Goal: Task Accomplishment & Management: Manage account settings

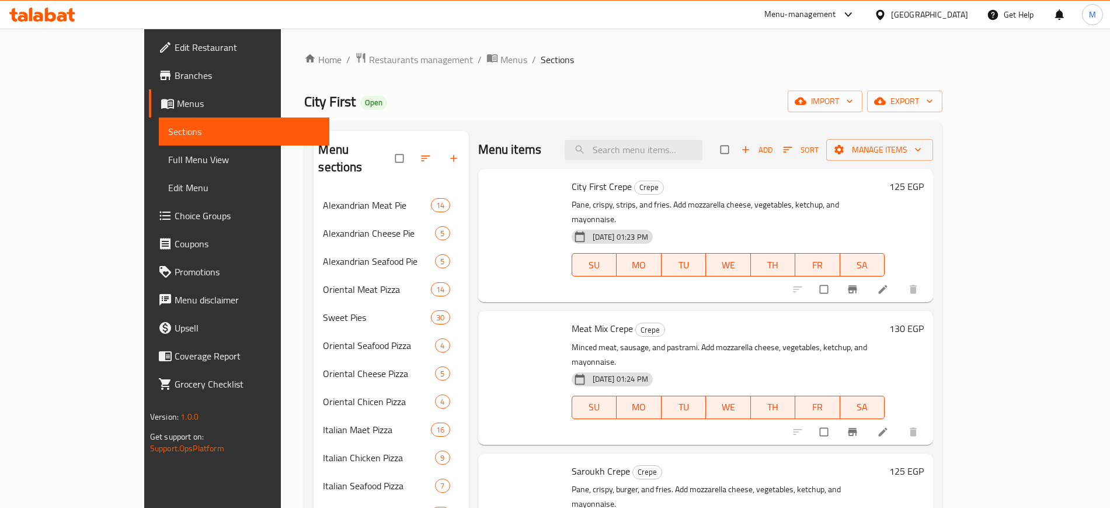
scroll to position [1616, 0]
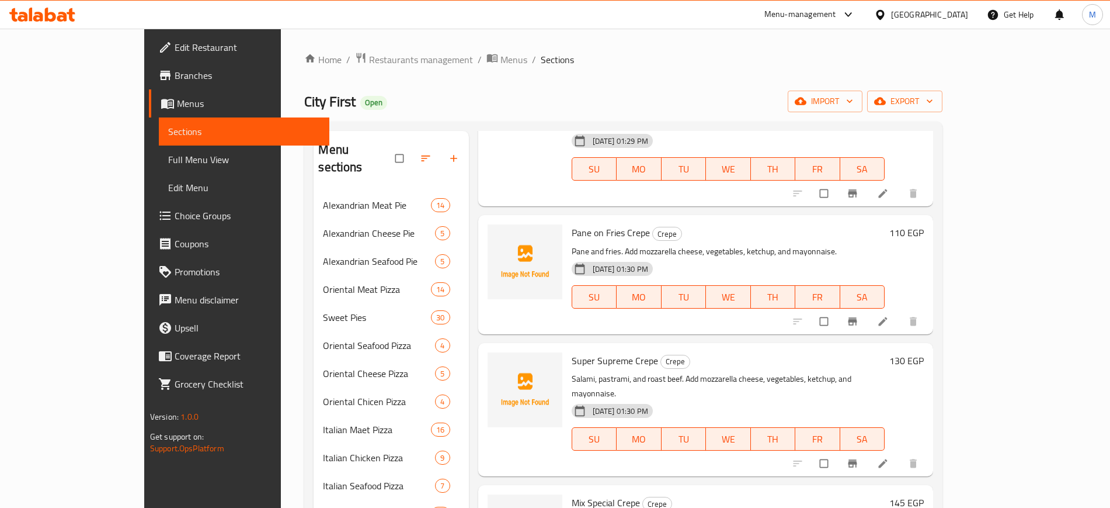
click at [175, 44] on span "Edit Restaurant" at bounding box center [247, 47] width 145 height 14
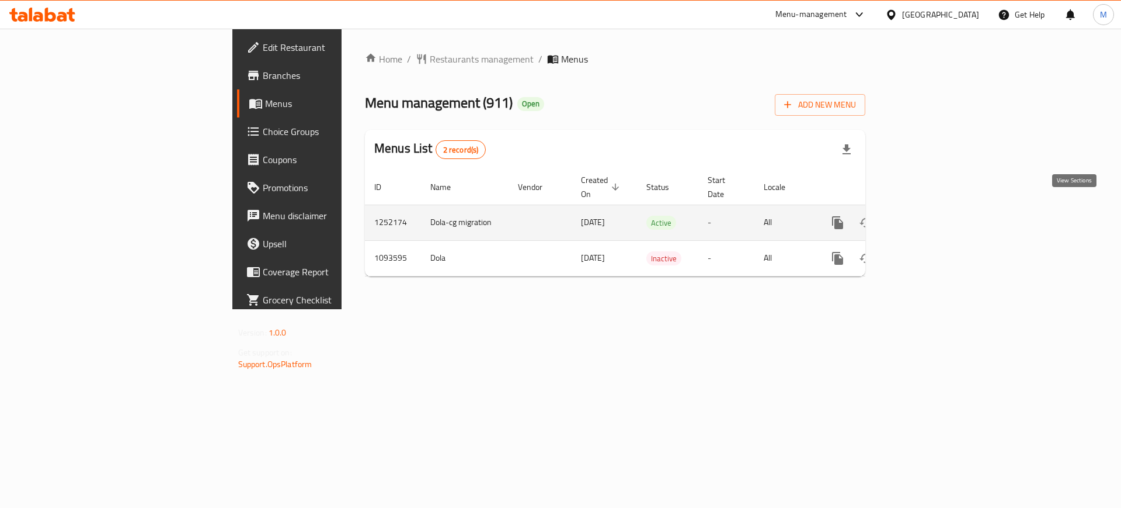
click at [929, 216] on icon "enhanced table" at bounding box center [922, 223] width 14 height 14
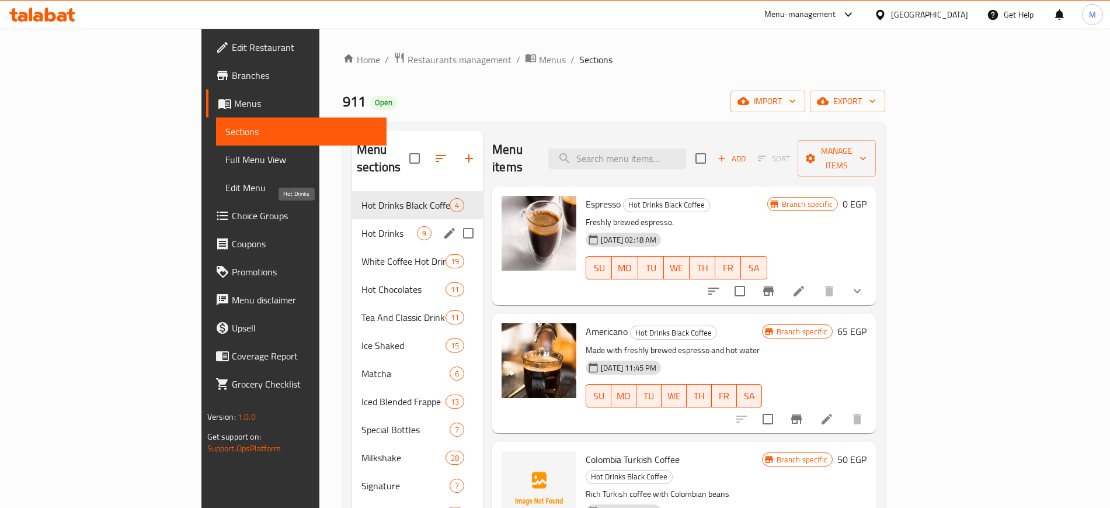
click at [362, 226] on span "Hot Drinks" at bounding box center [389, 233] width 55 height 14
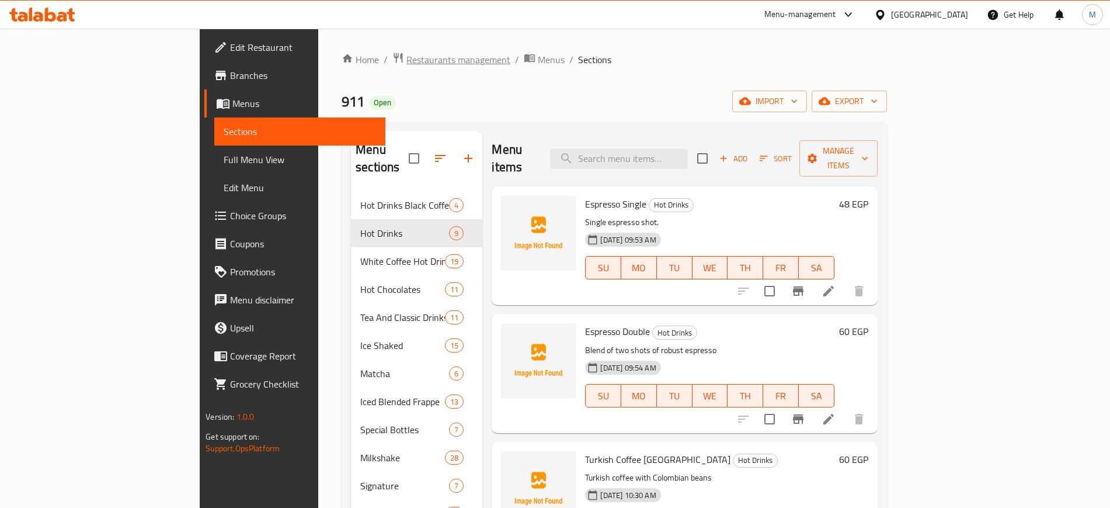
click at [406, 60] on span "Restaurants management" at bounding box center [458, 60] width 104 height 14
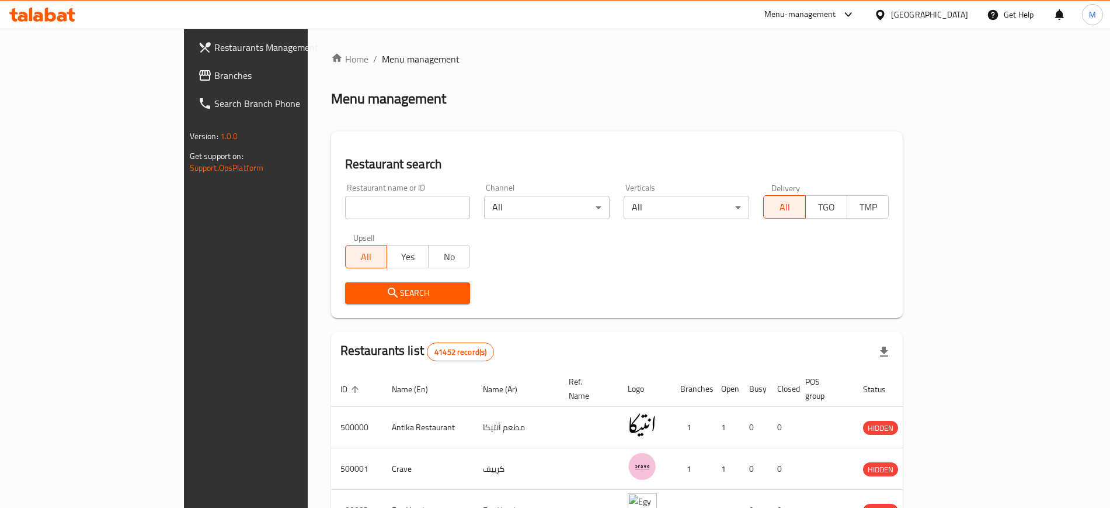
click at [345, 204] on input "search" at bounding box center [408, 207] width 126 height 23
paste input "644013"
type input "644013"
click button "Search" at bounding box center [408, 293] width 126 height 22
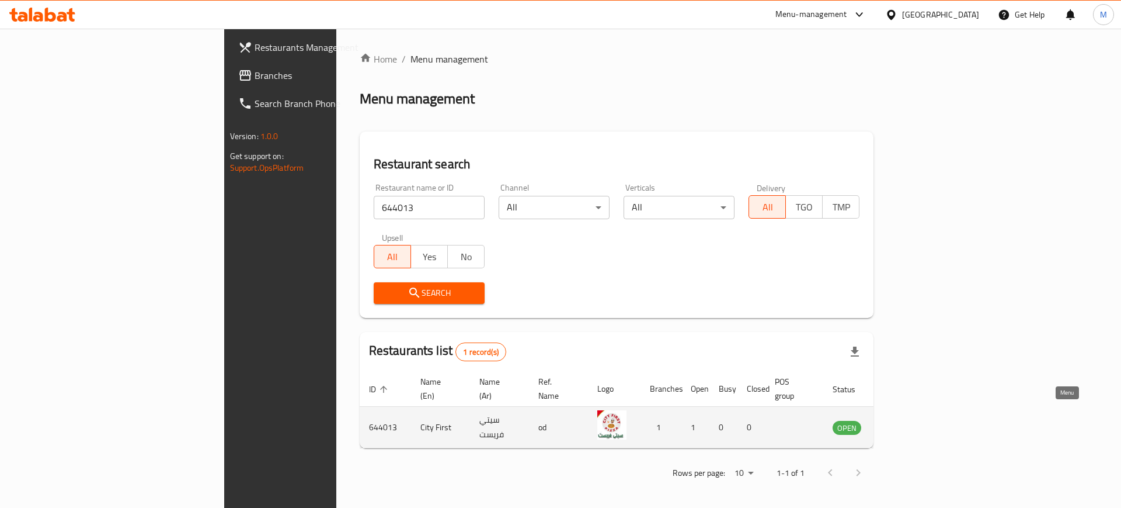
click at [908, 420] on icon "enhanced table" at bounding box center [901, 427] width 14 height 14
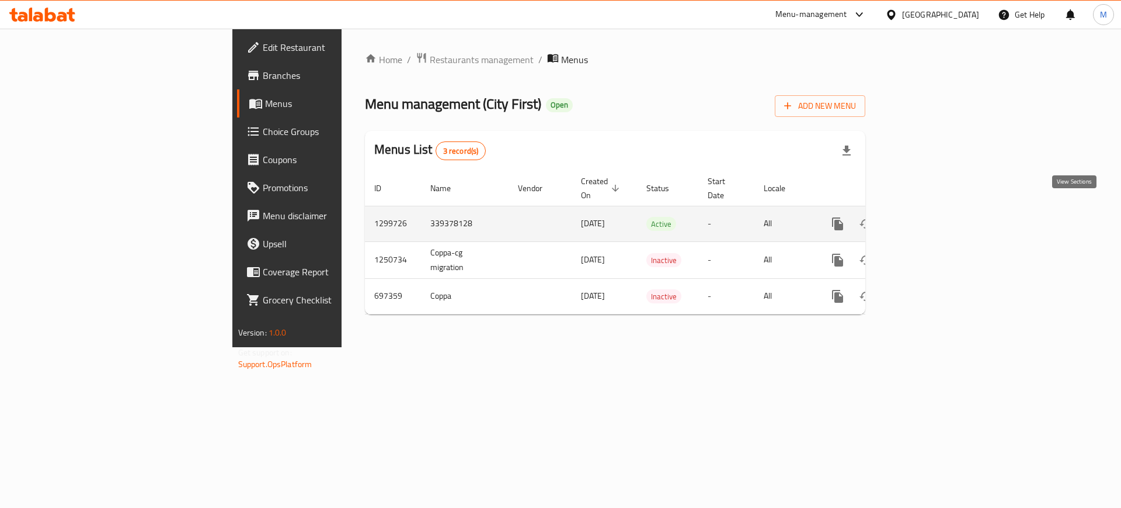
click at [927, 218] on icon "enhanced table" at bounding box center [922, 223] width 11 height 11
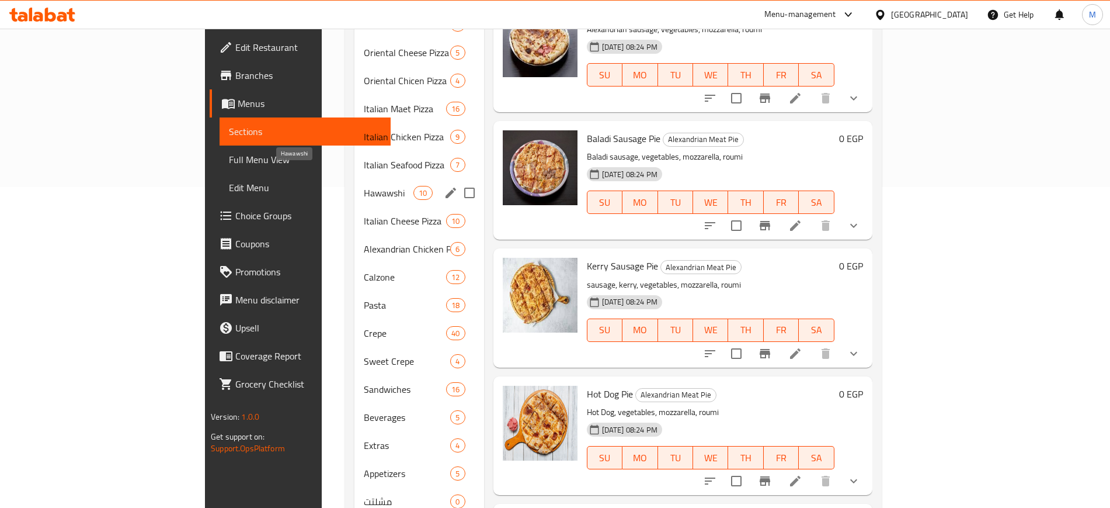
scroll to position [348, 0]
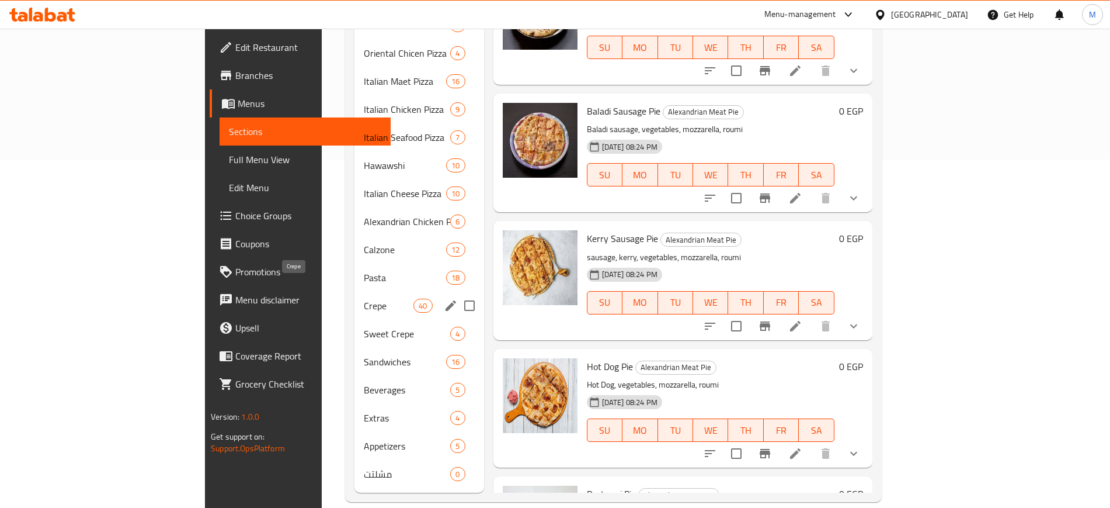
click at [364, 298] on span "Crepe" at bounding box center [389, 305] width 50 height 14
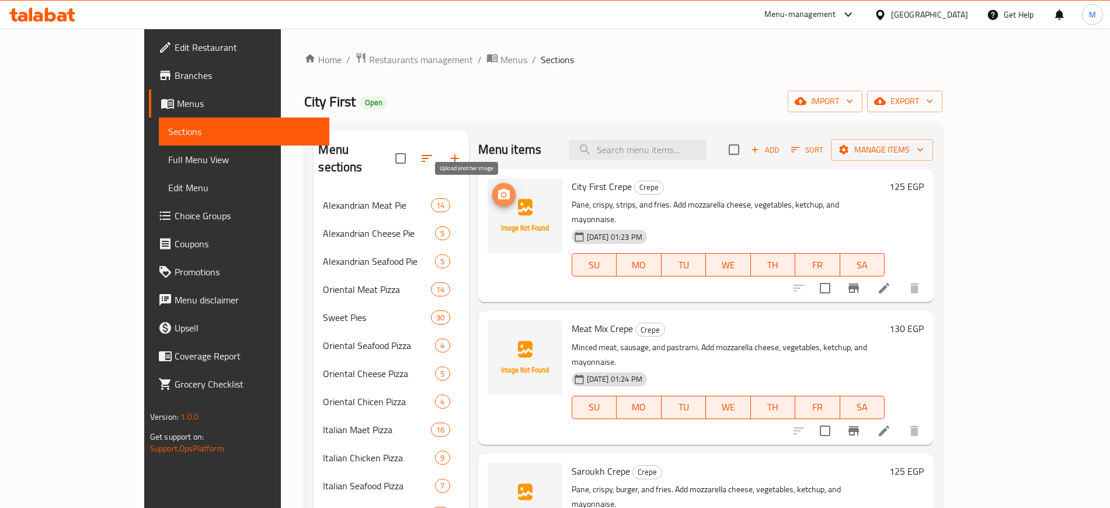
click at [498, 191] on icon "upload picture" at bounding box center [504, 194] width 12 height 11
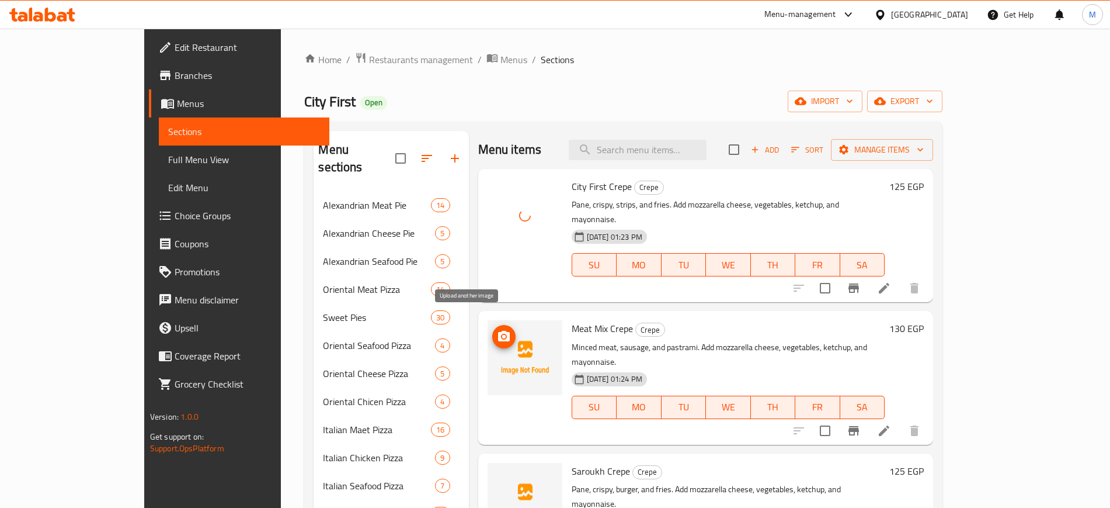
click at [498, 331] on icon "upload picture" at bounding box center [504, 336] width 12 height 11
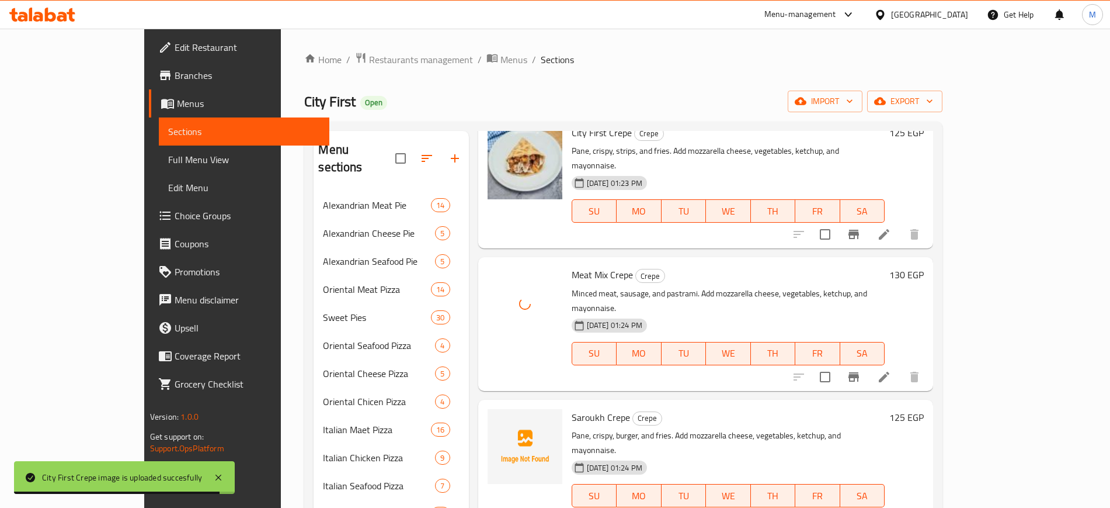
scroll to position [146, 0]
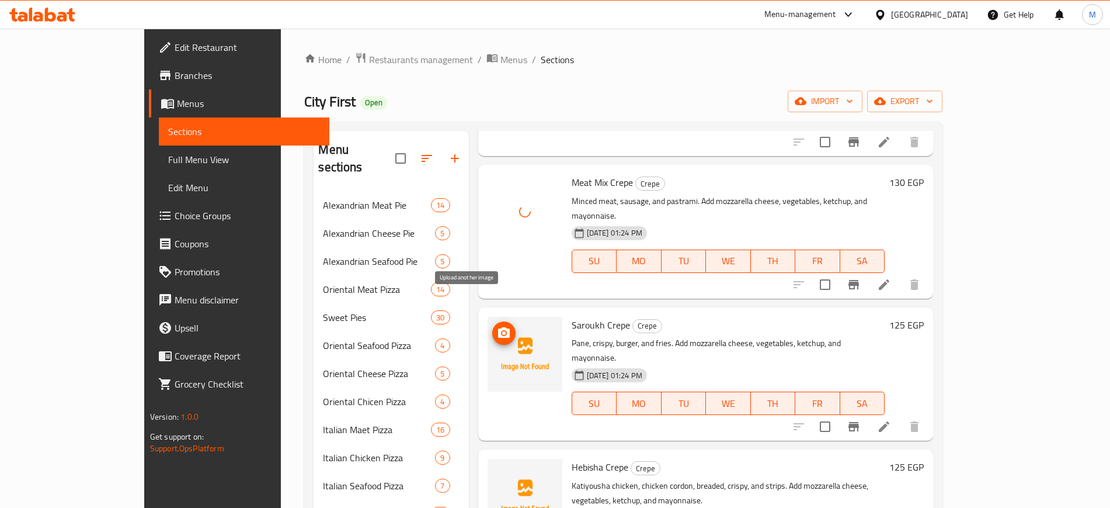
click at [498, 327] on icon "upload picture" at bounding box center [504, 332] width 12 height 11
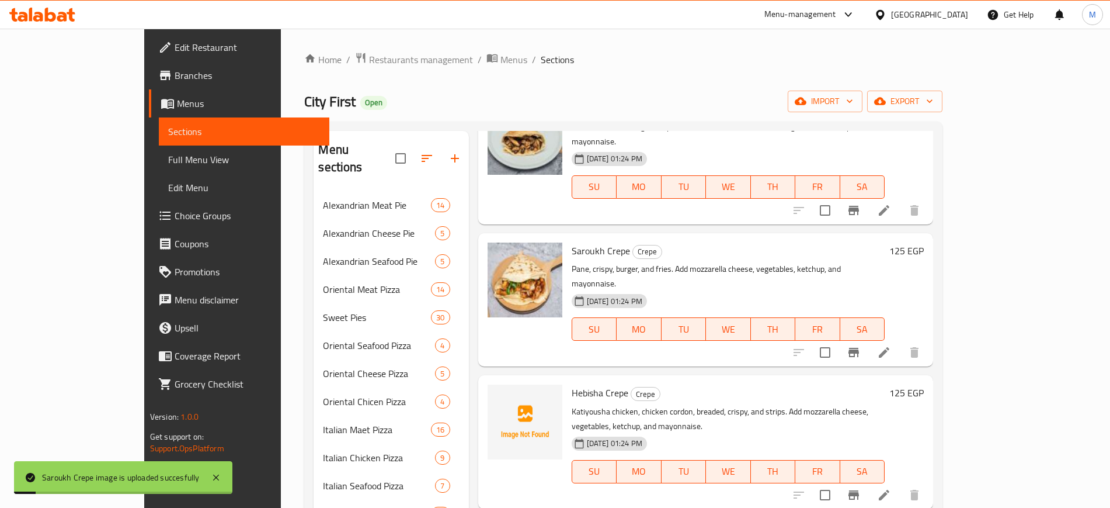
scroll to position [292, 0]
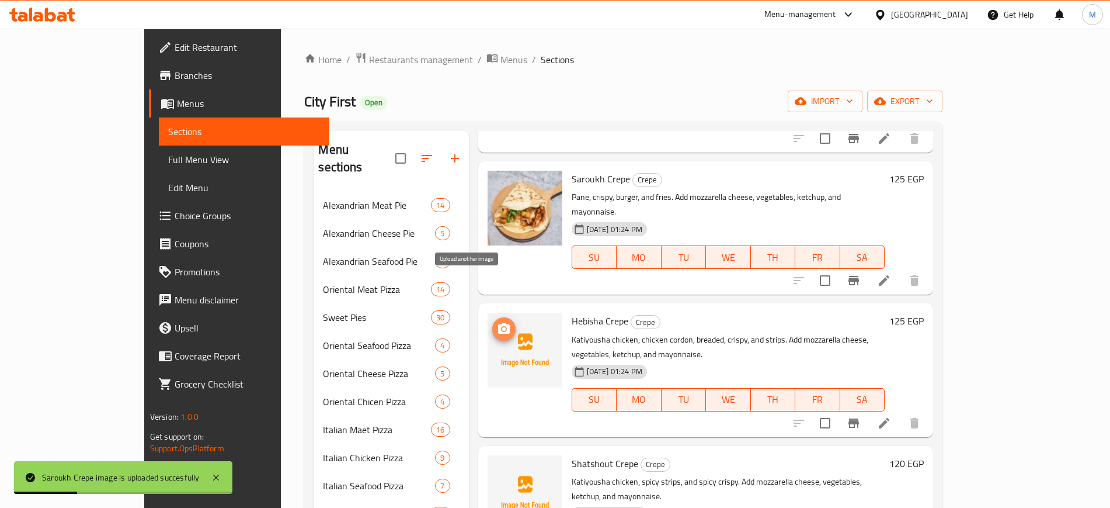
click at [502, 327] on circle "upload picture" at bounding box center [504, 329] width 4 height 4
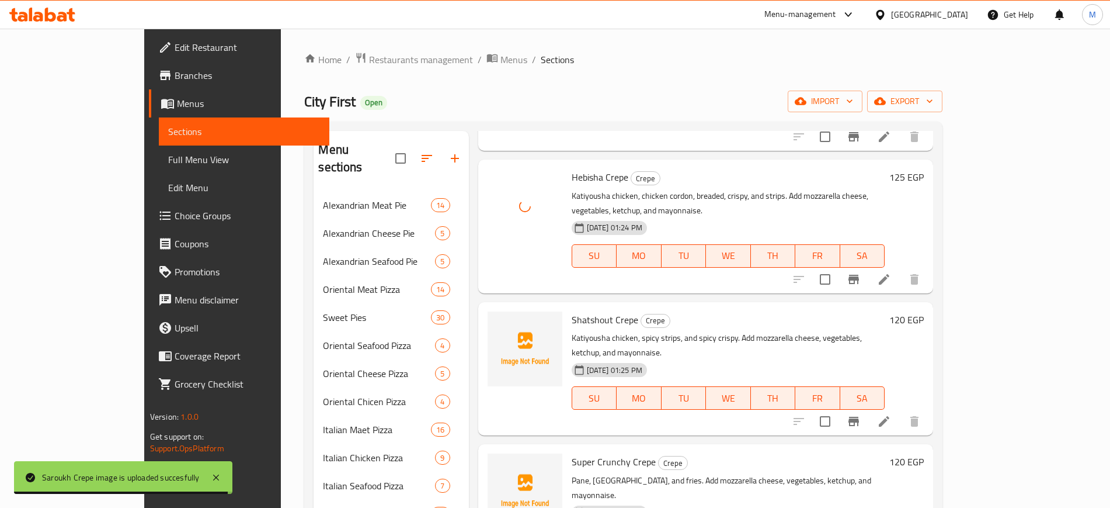
scroll to position [438, 0]
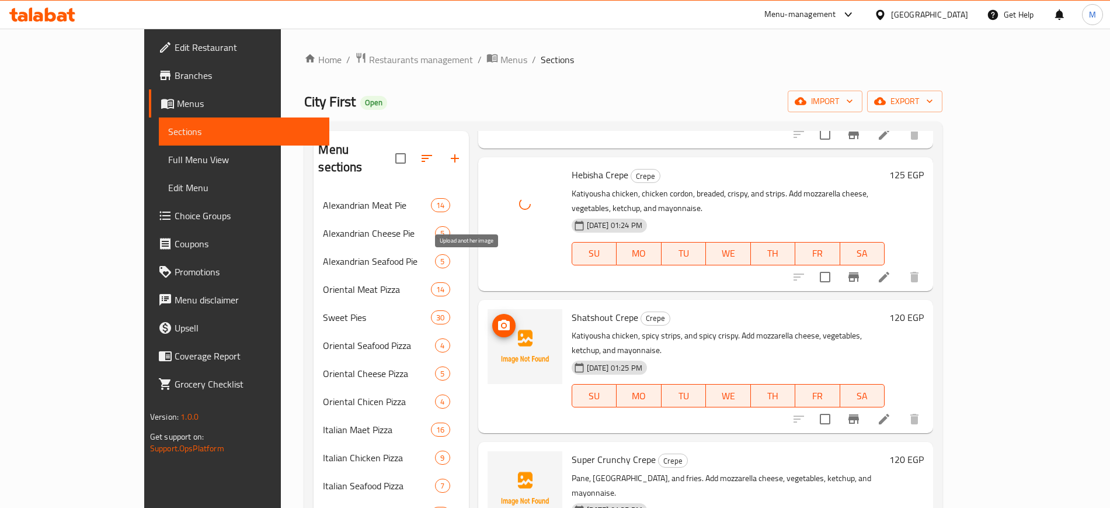
click at [497, 318] on icon "upload picture" at bounding box center [504, 325] width 14 height 14
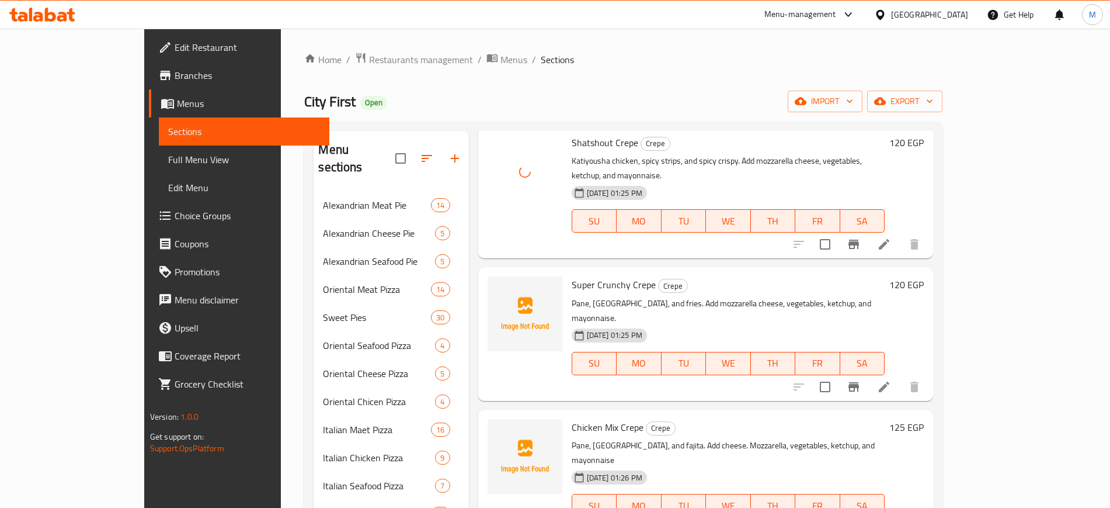
scroll to position [657, 0]
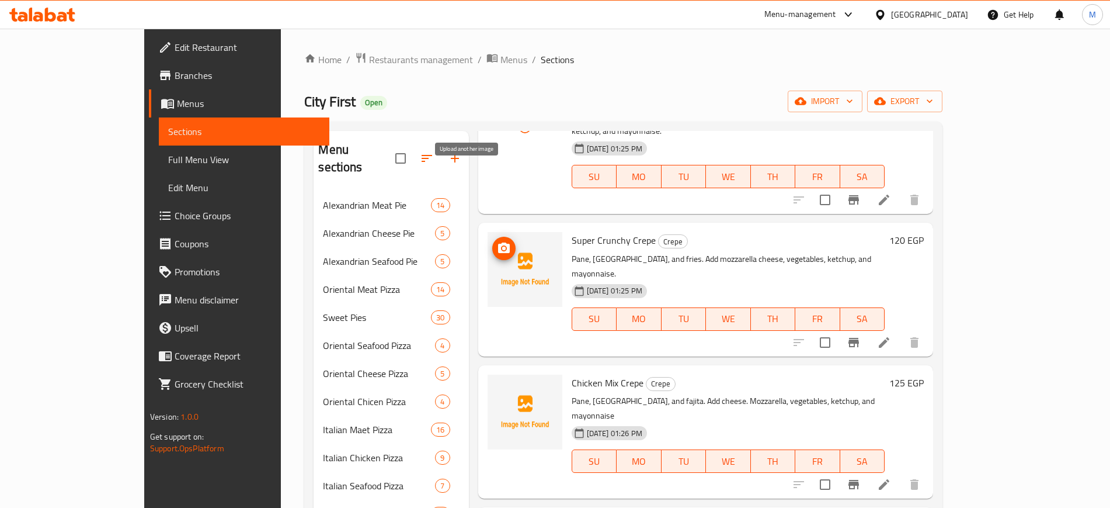
click at [498, 242] on icon "upload picture" at bounding box center [504, 247] width 12 height 11
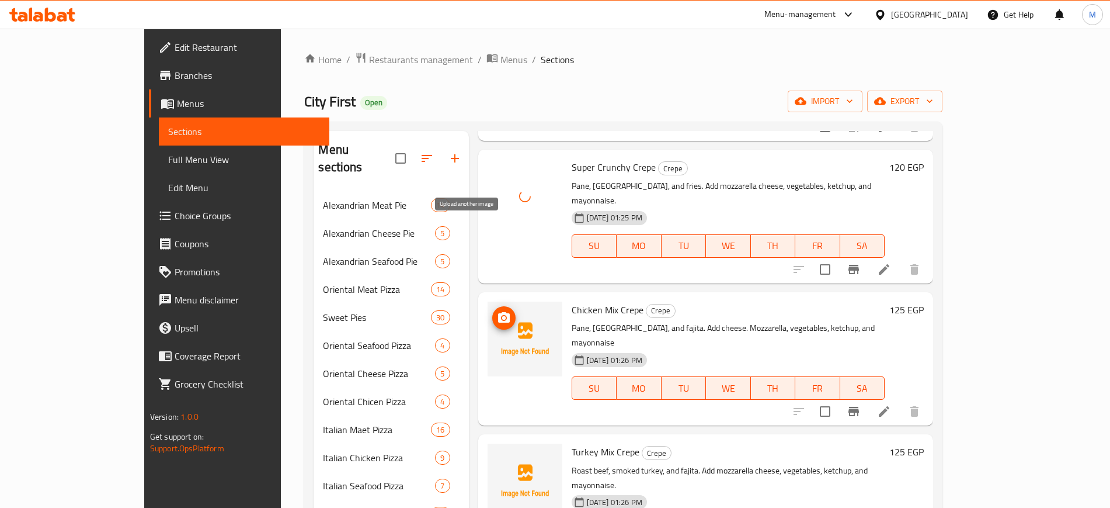
click at [497, 311] on icon "upload picture" at bounding box center [504, 318] width 14 height 14
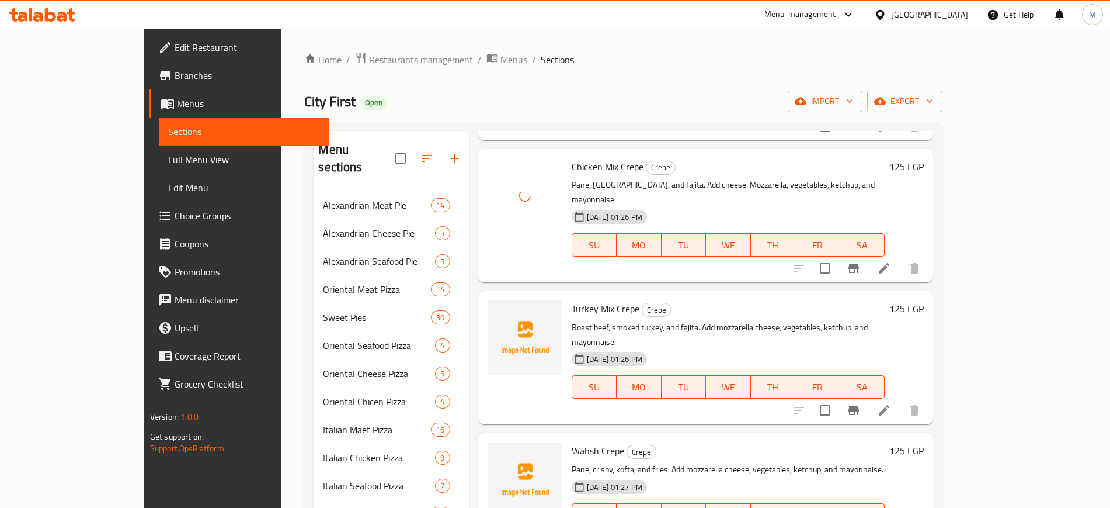
scroll to position [876, 0]
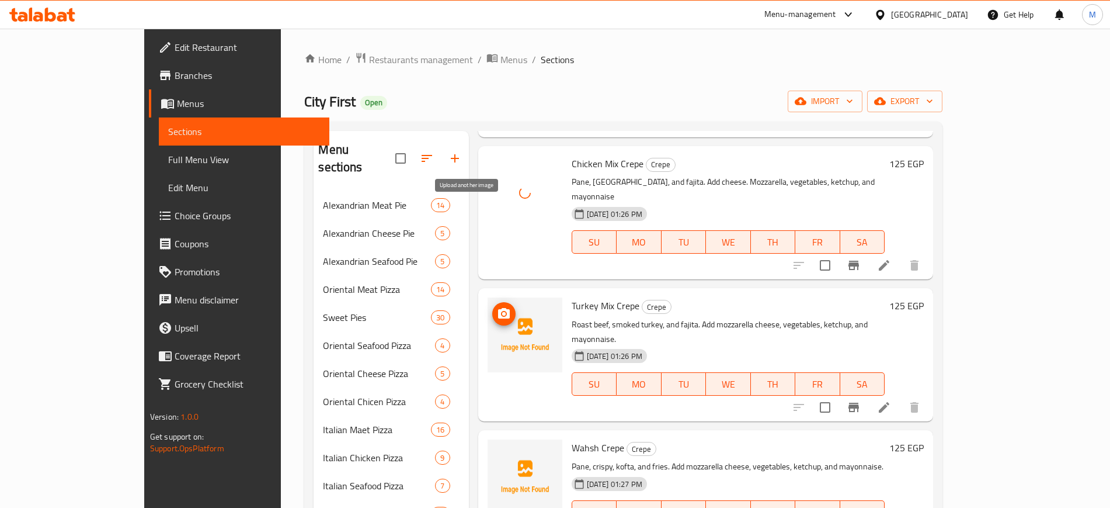
click at [497, 307] on icon "upload picture" at bounding box center [504, 314] width 14 height 14
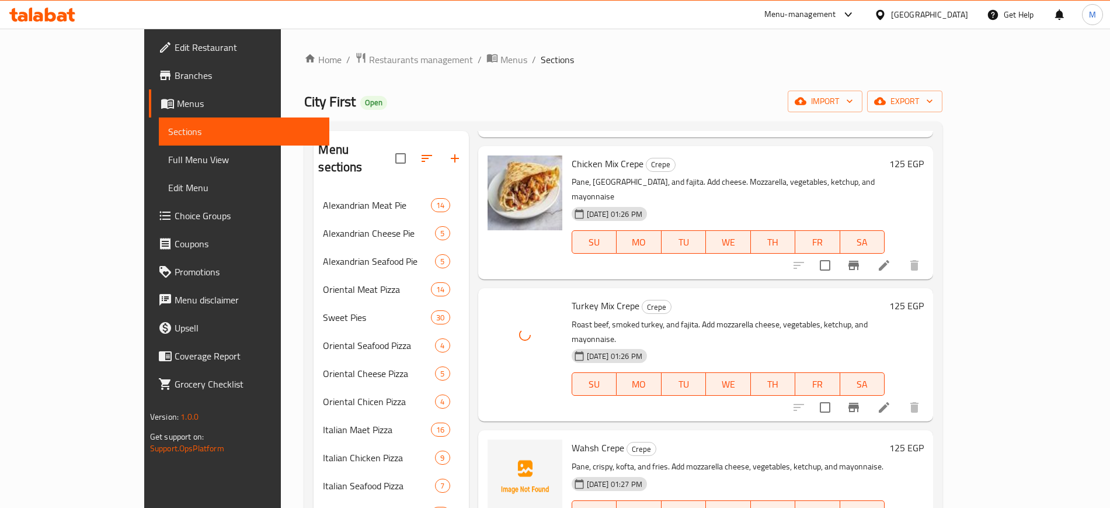
scroll to position [1022, 0]
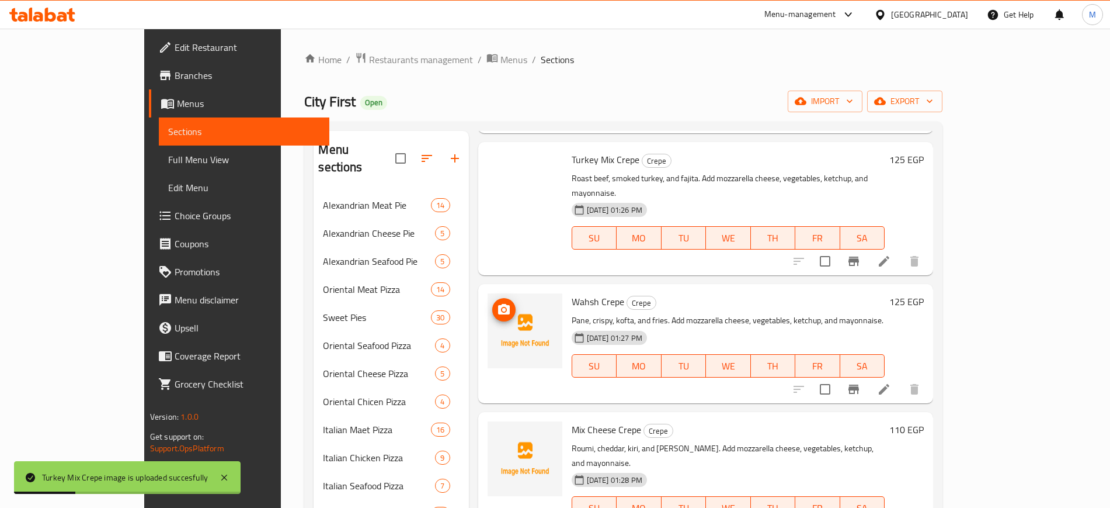
click at [498, 304] on icon "upload picture" at bounding box center [504, 309] width 12 height 11
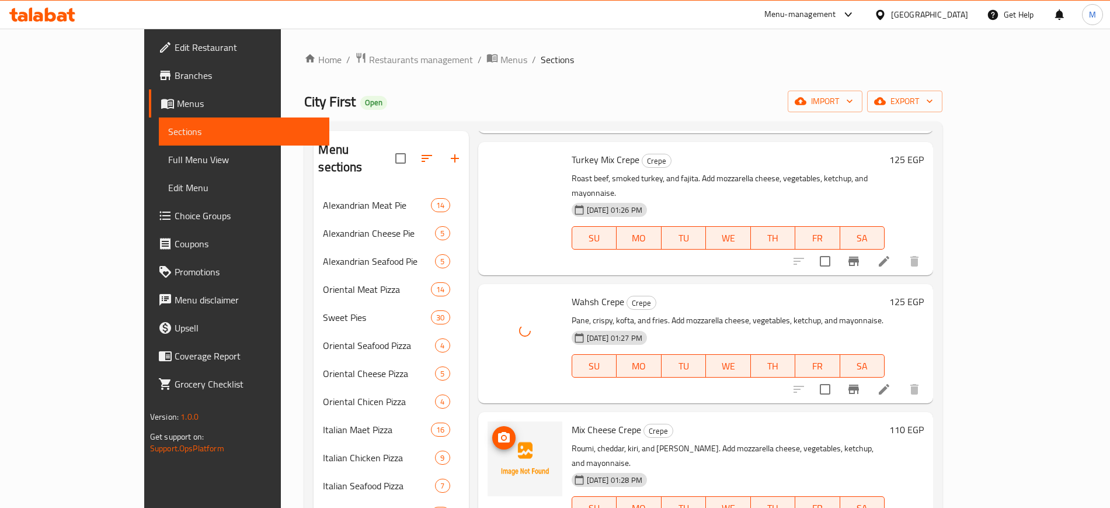
click at [498, 432] on icon "upload picture" at bounding box center [504, 437] width 12 height 11
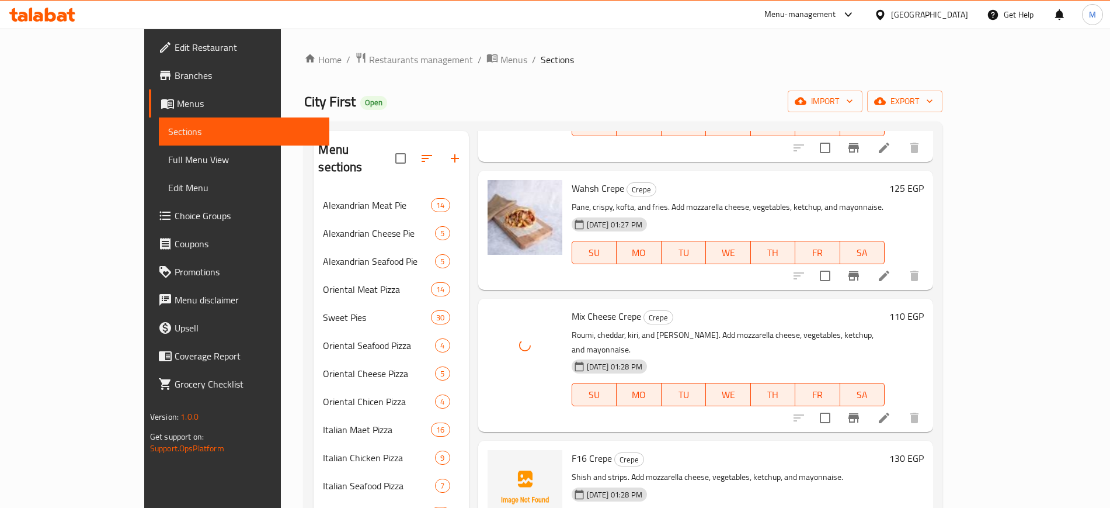
scroll to position [1168, 0]
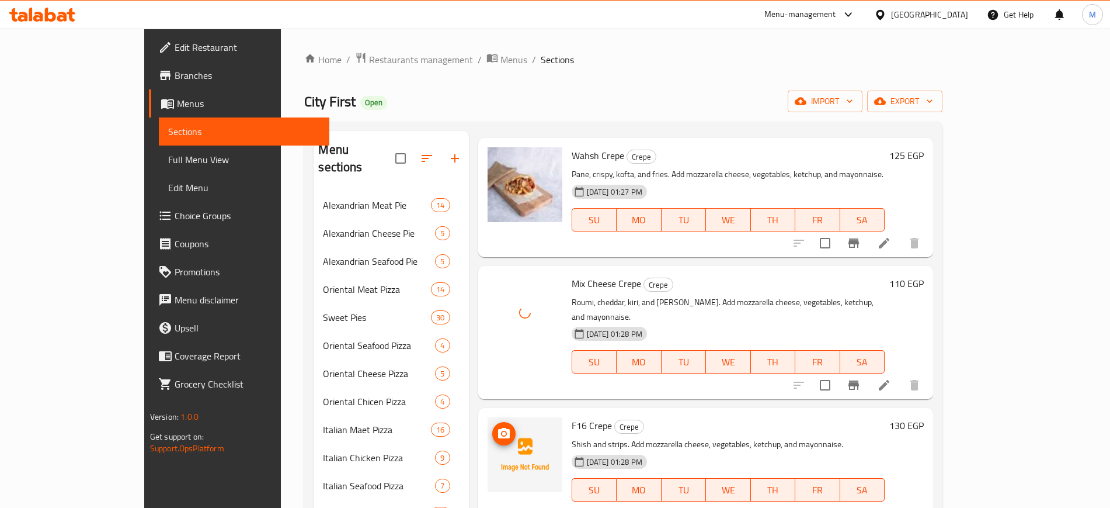
click at [497, 426] on icon "upload picture" at bounding box center [504, 433] width 14 height 14
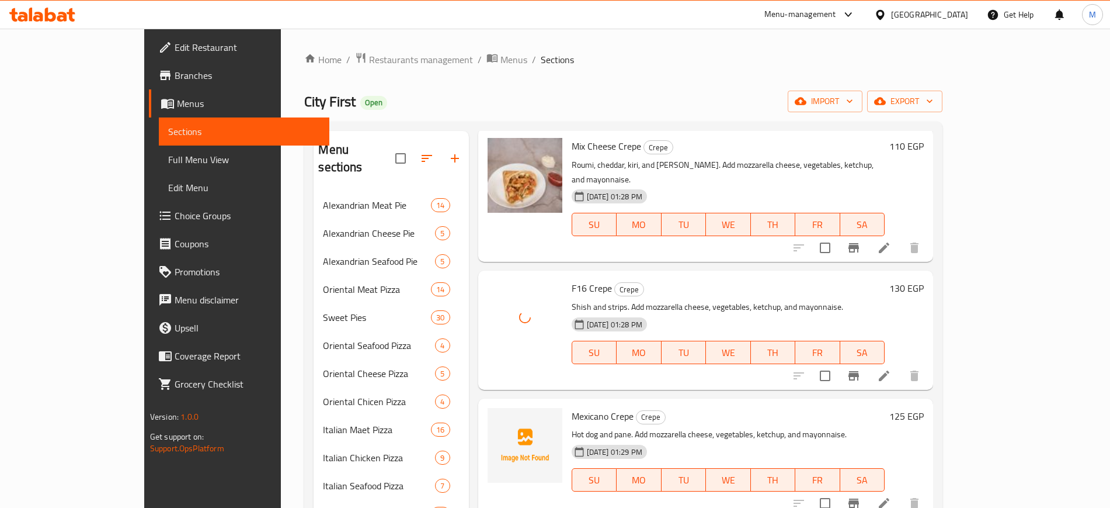
scroll to position [1314, 0]
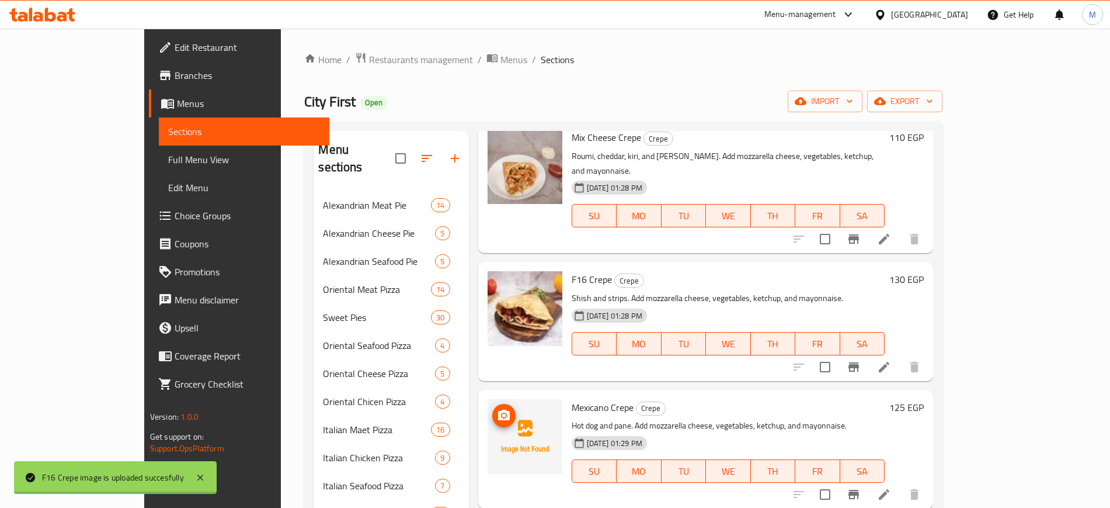
click at [498, 409] on icon "upload picture" at bounding box center [504, 414] width 12 height 11
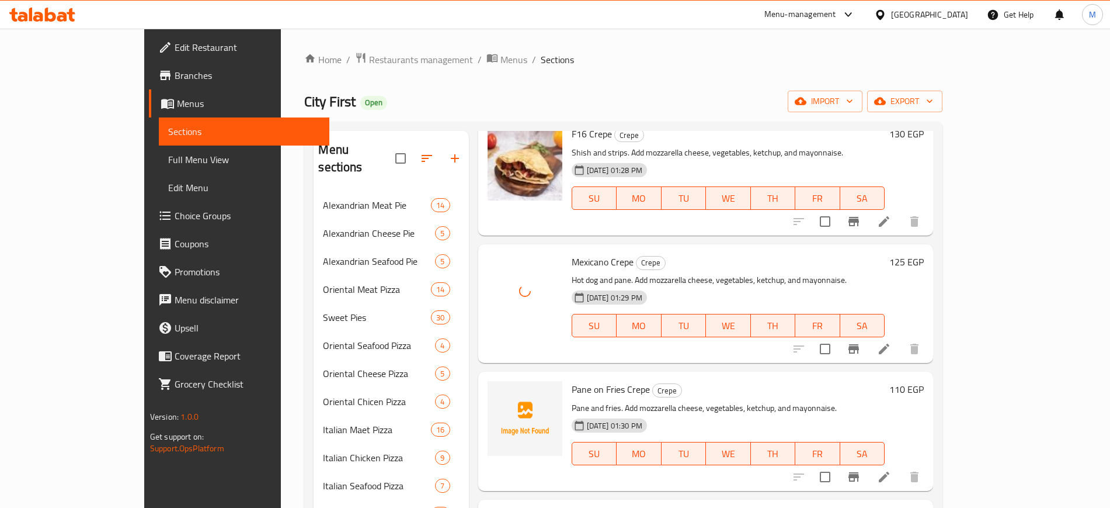
scroll to position [1460, 0]
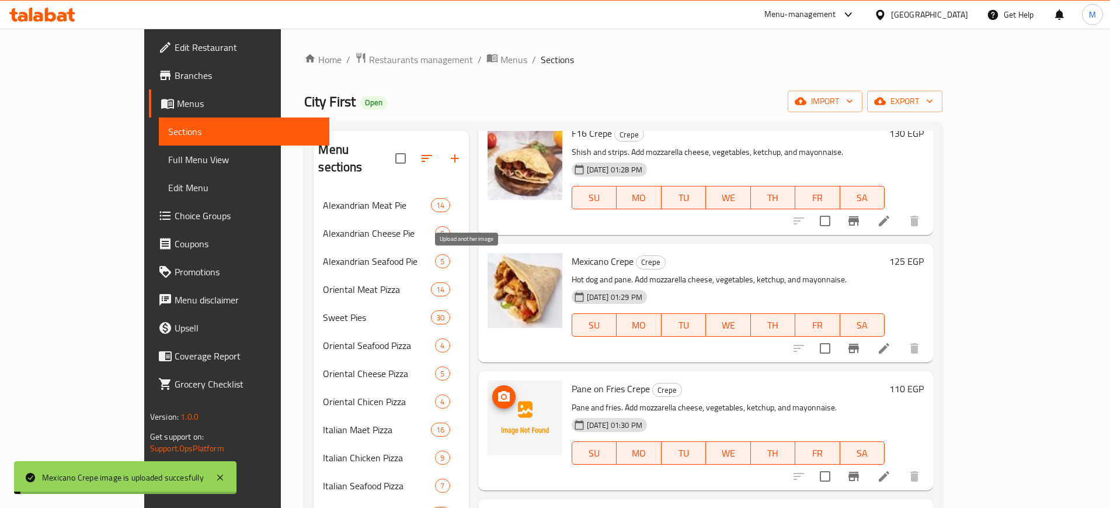
click at [498, 391] on icon "upload picture" at bounding box center [504, 396] width 12 height 11
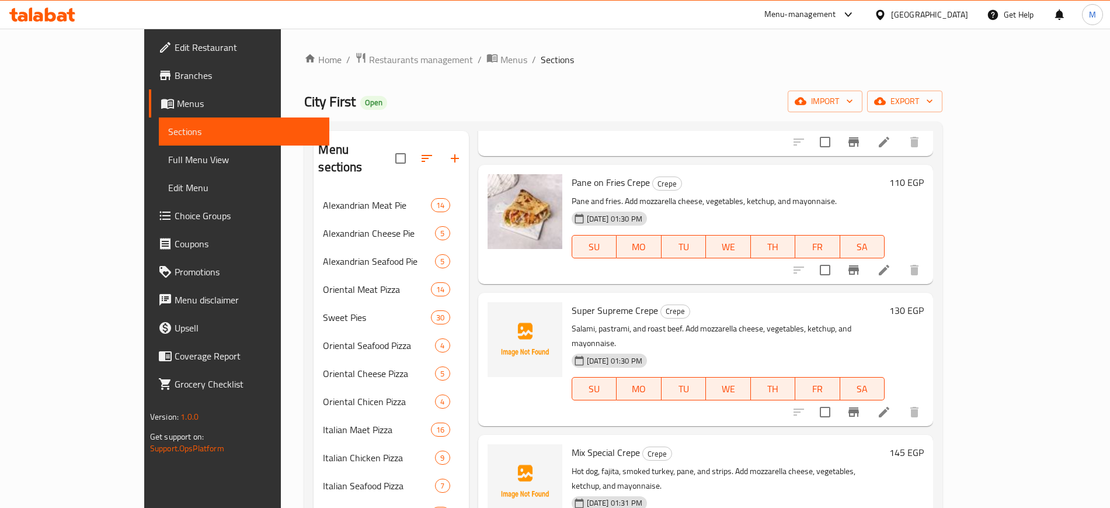
scroll to position [1679, 0]
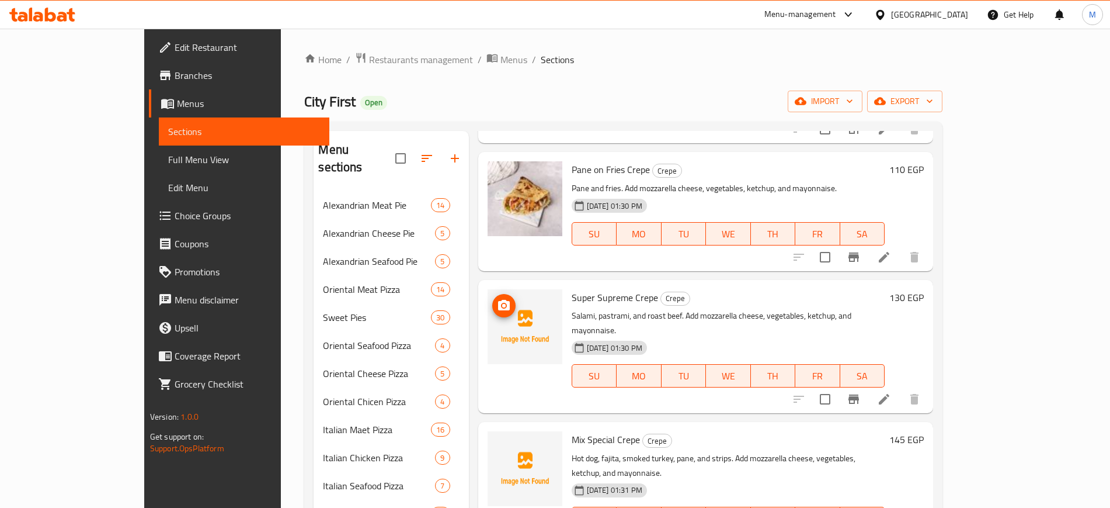
click at [498, 300] on icon "upload picture" at bounding box center [504, 305] width 12 height 11
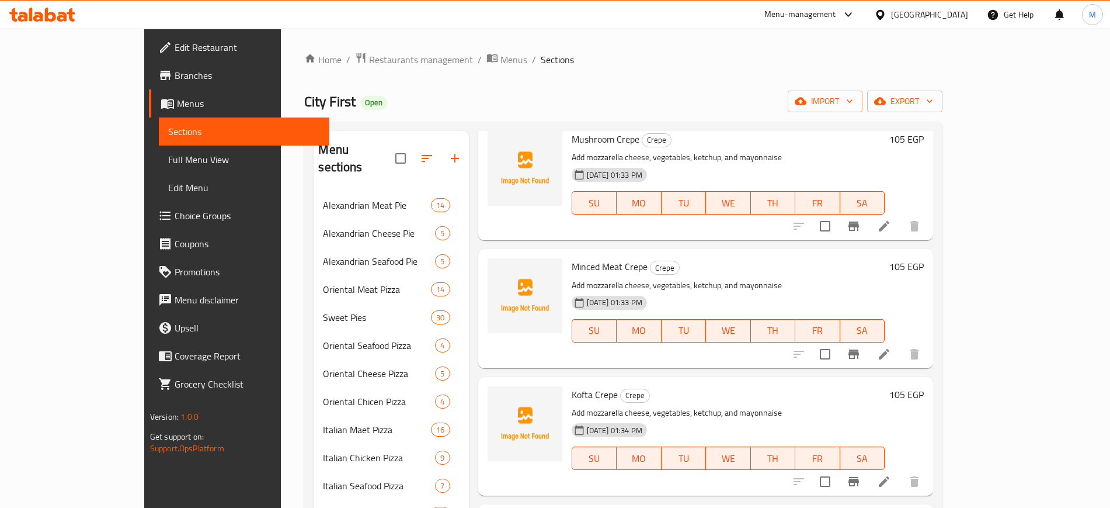
scroll to position [2409, 0]
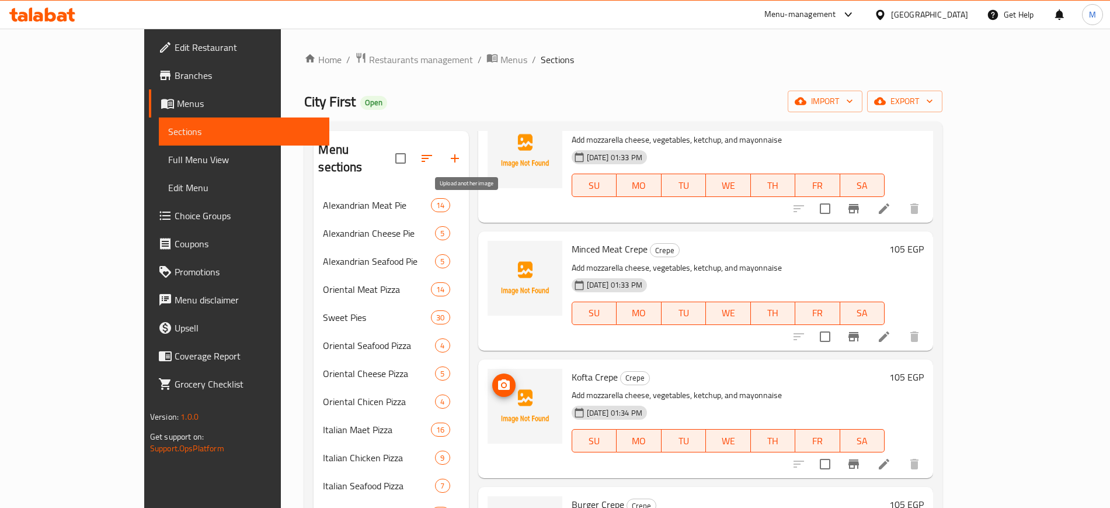
click at [492, 378] on span "upload picture" at bounding box center [503, 385] width 23 height 14
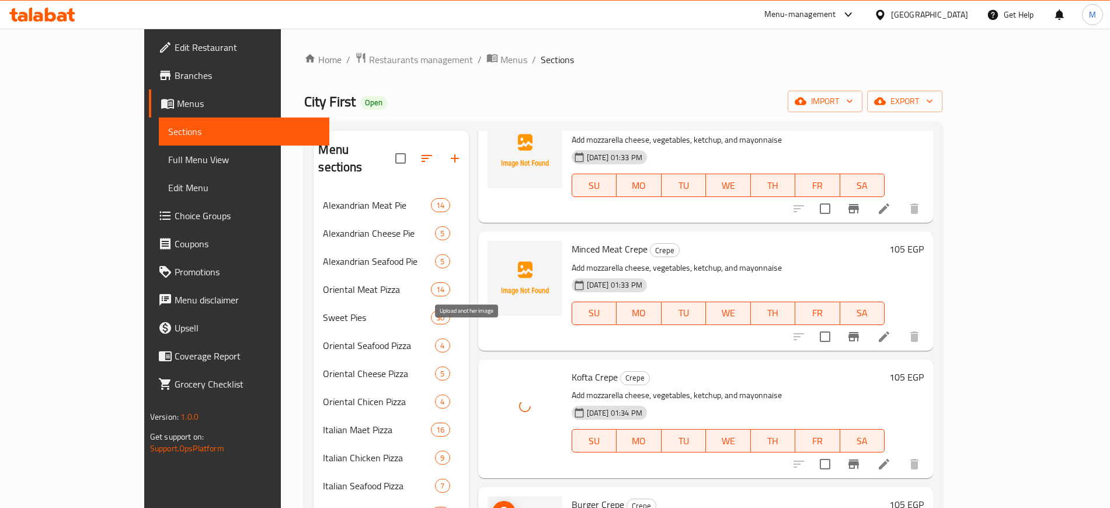
click at [498, 506] on icon "upload picture" at bounding box center [504, 511] width 12 height 11
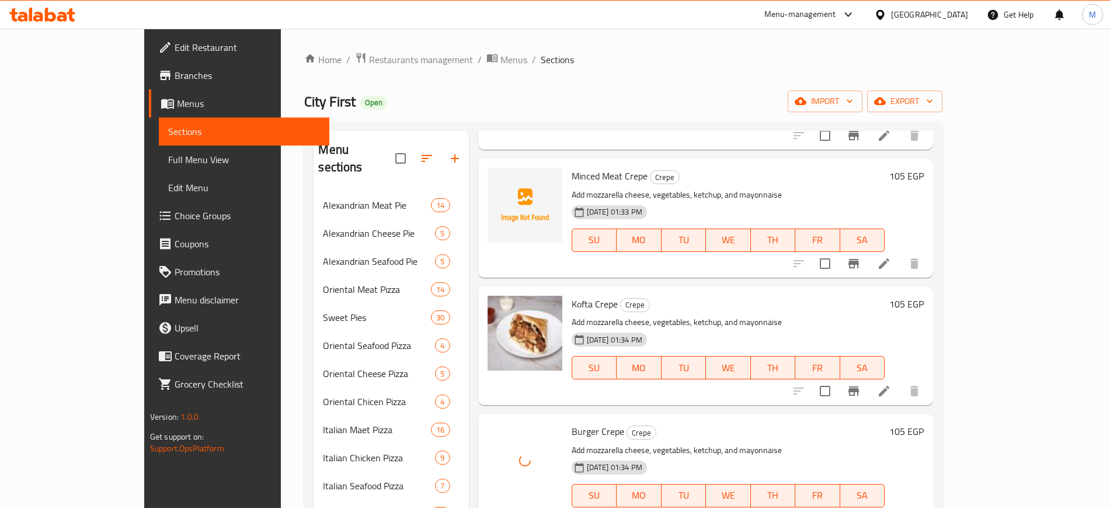
scroll to position [2555, 0]
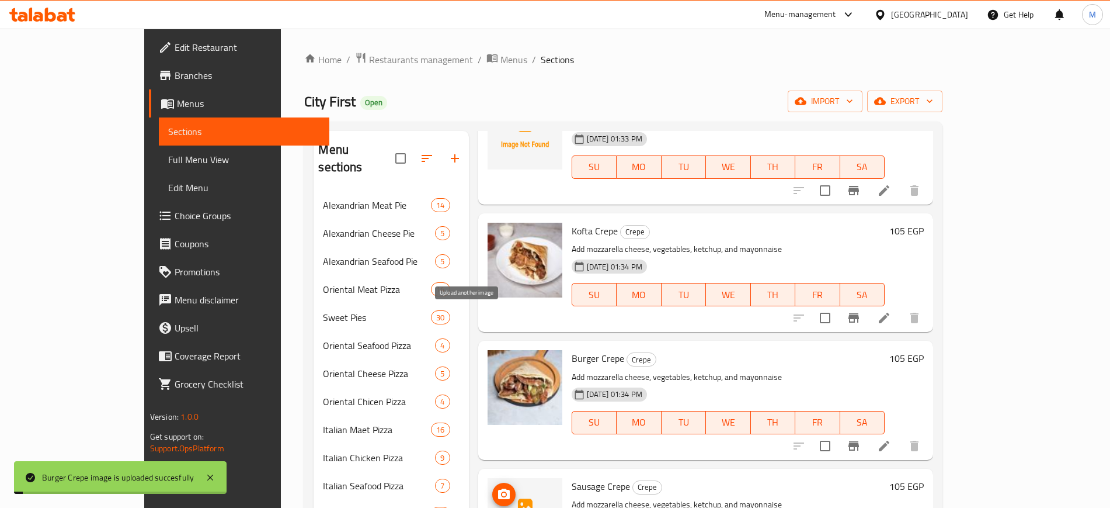
click at [498, 488] on icon "upload picture" at bounding box center [504, 493] width 12 height 11
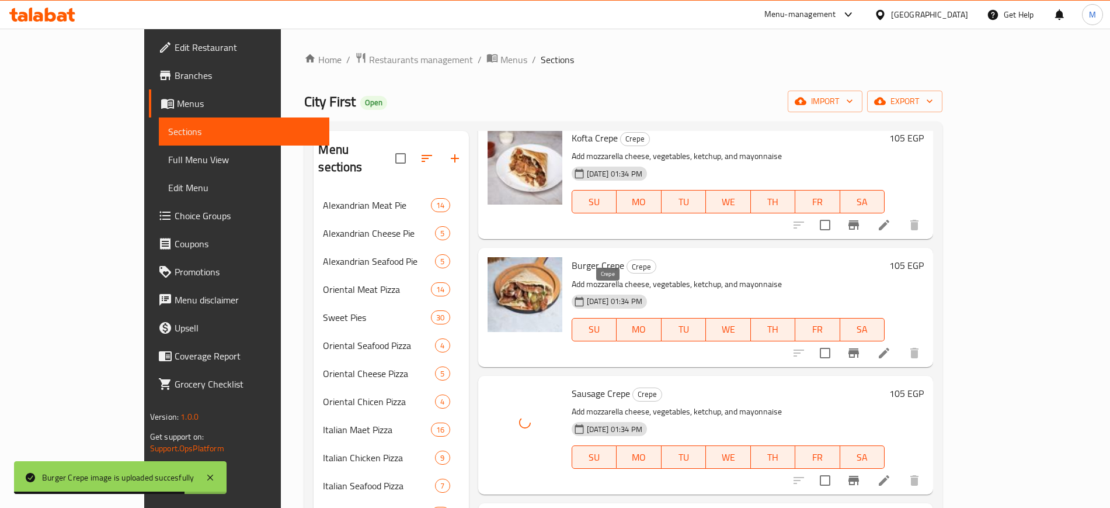
scroll to position [2701, 0]
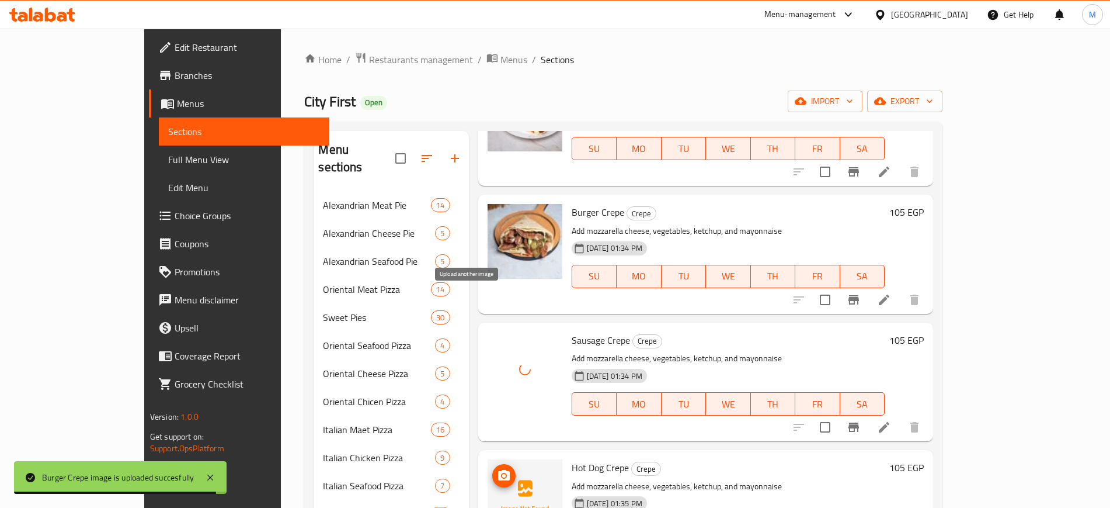
click at [497, 468] on icon "upload picture" at bounding box center [504, 475] width 14 height 14
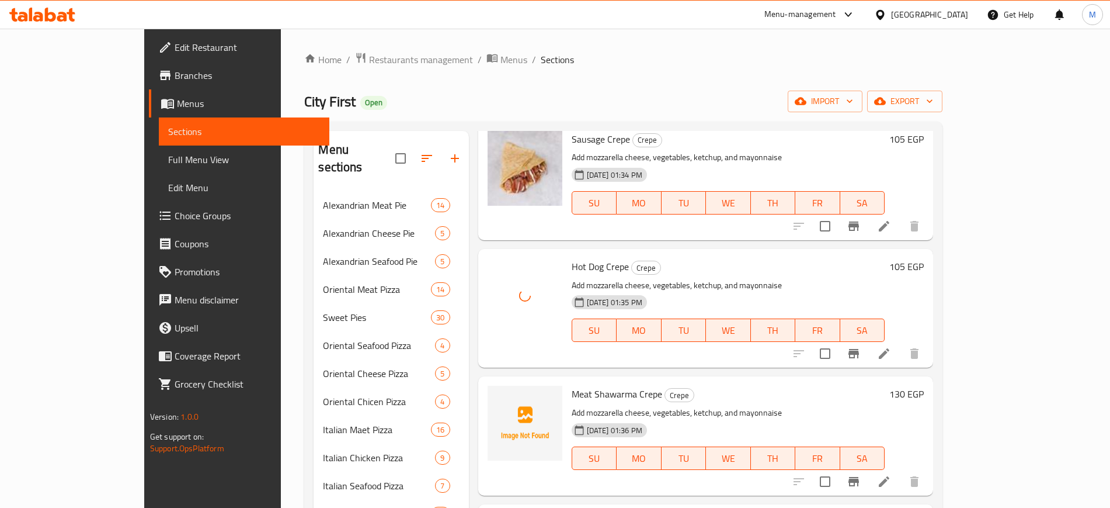
scroll to position [2920, 0]
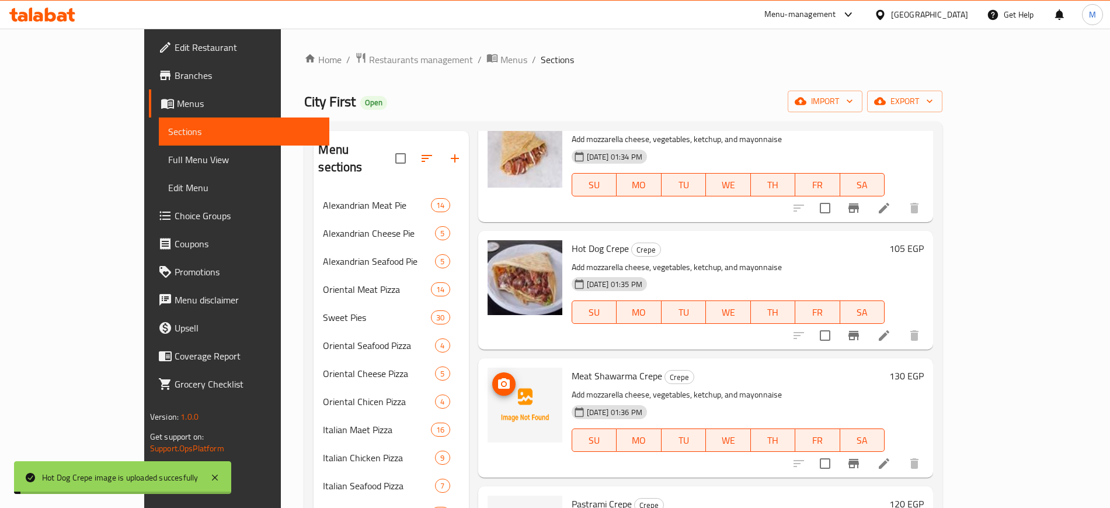
click at [497, 377] on icon "upload picture" at bounding box center [504, 384] width 14 height 14
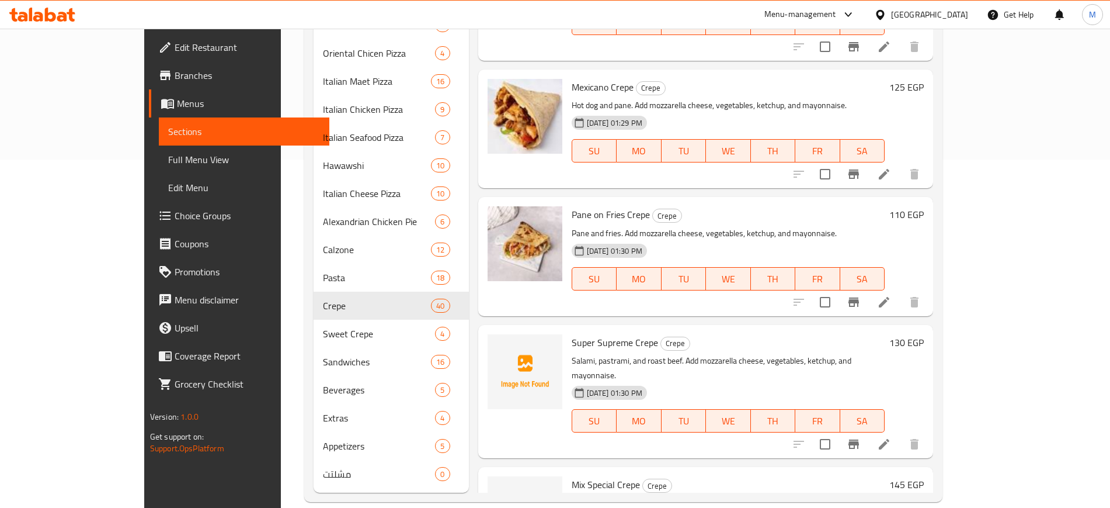
scroll to position [1299, 0]
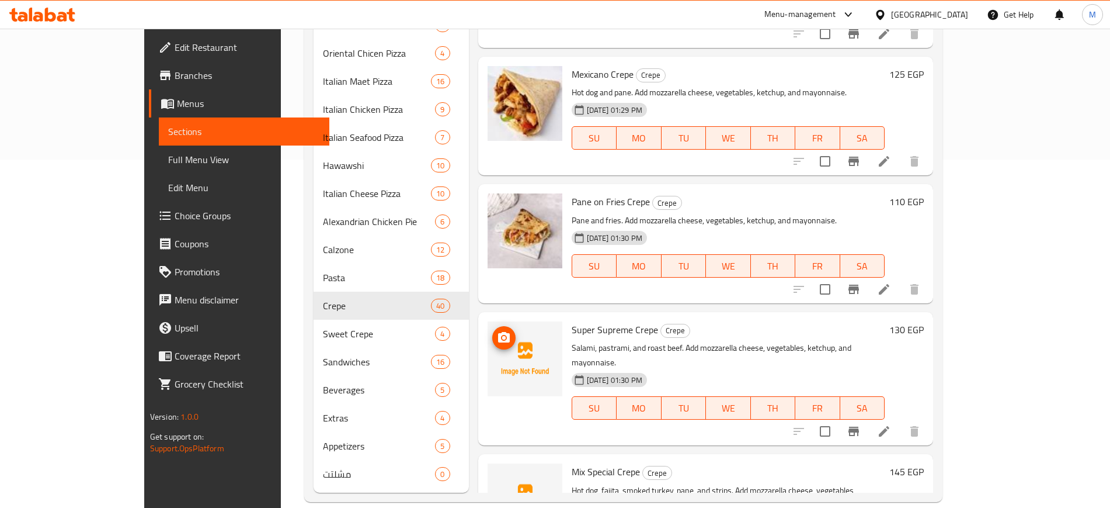
click at [498, 332] on icon "upload picture" at bounding box center [504, 337] width 12 height 11
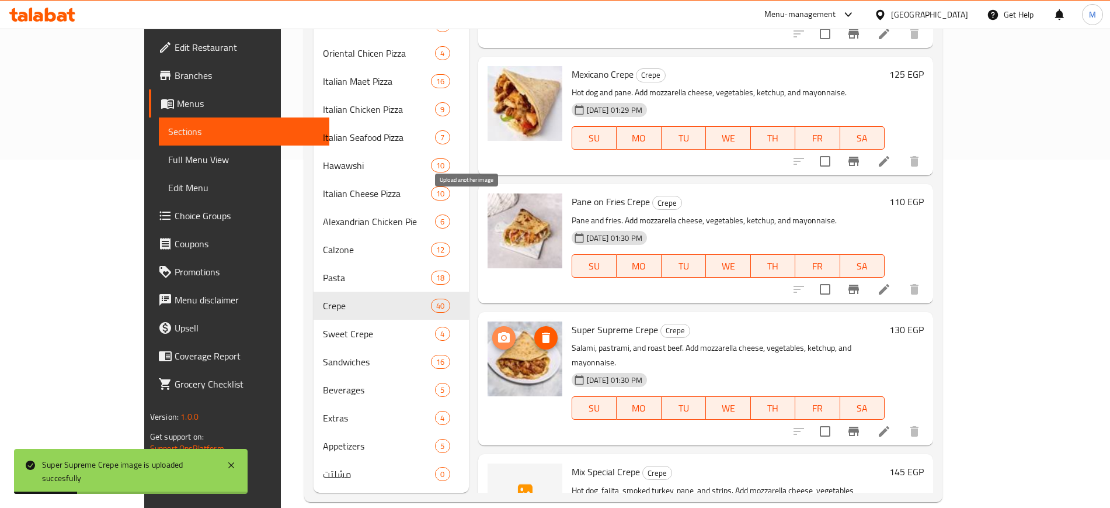
click at [497, 331] on icon "upload picture" at bounding box center [504, 338] width 14 height 14
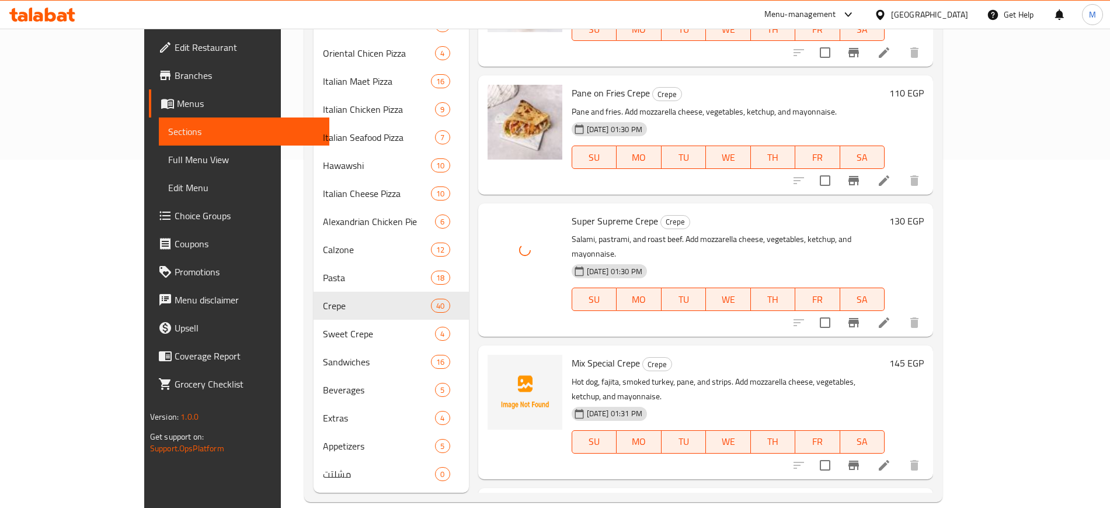
scroll to position [1445, 0]
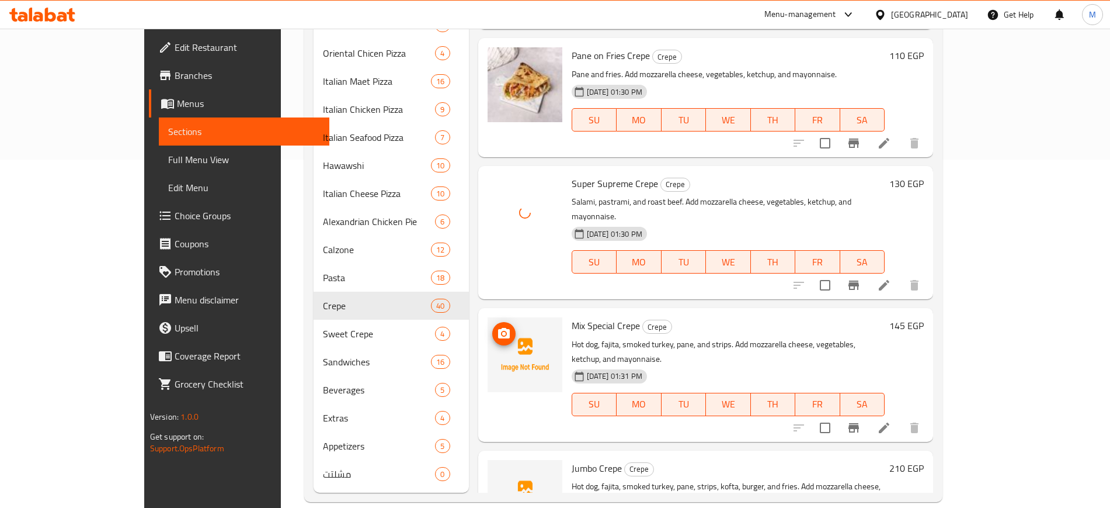
click at [497, 326] on icon "upload picture" at bounding box center [504, 333] width 14 height 14
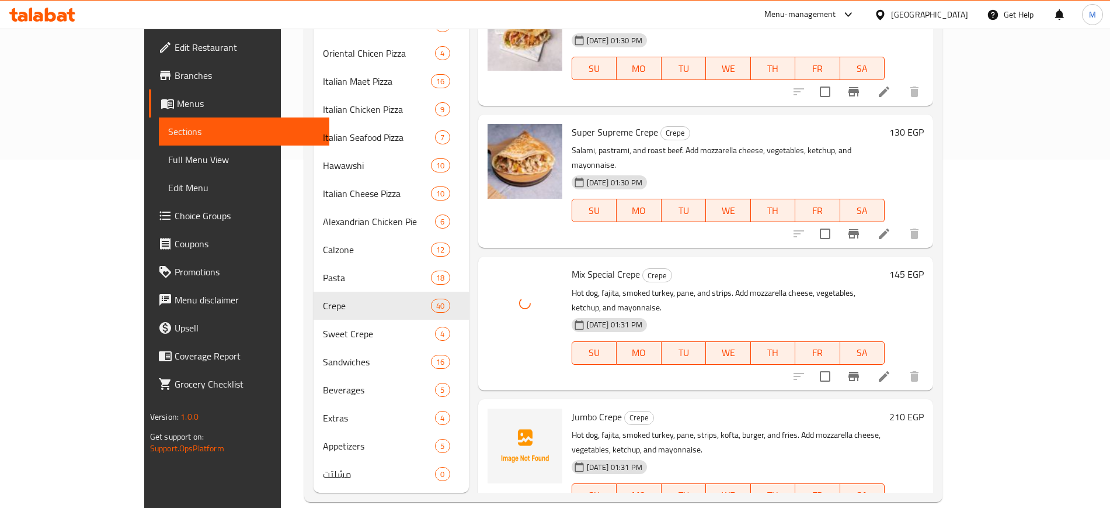
scroll to position [1591, 0]
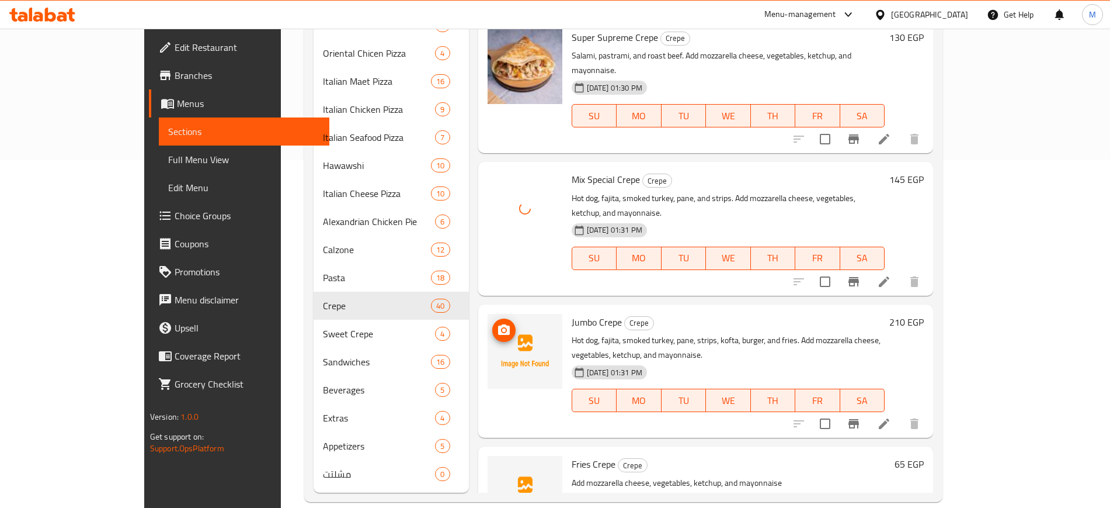
click at [502, 328] on circle "upload picture" at bounding box center [504, 330] width 4 height 4
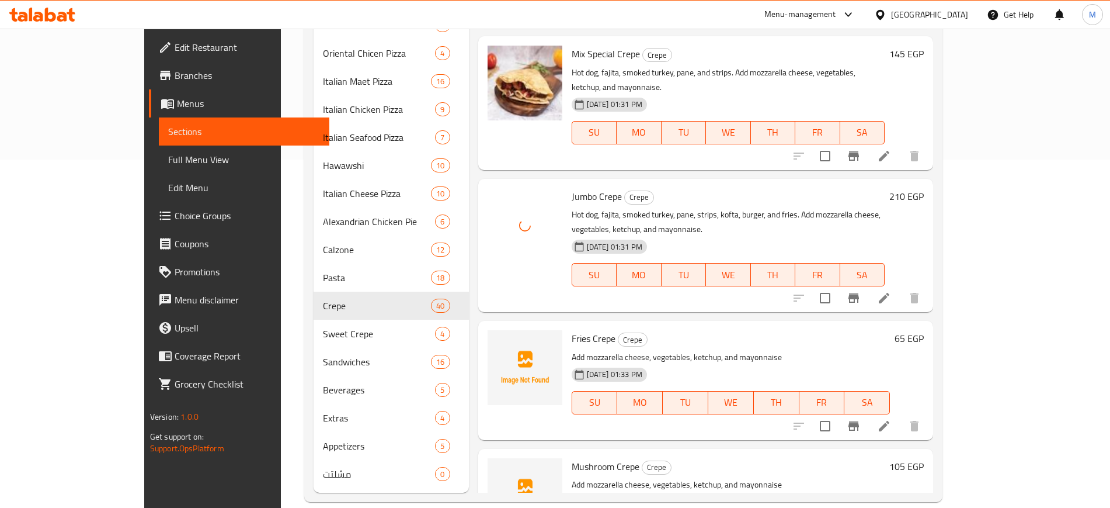
scroll to position [1737, 0]
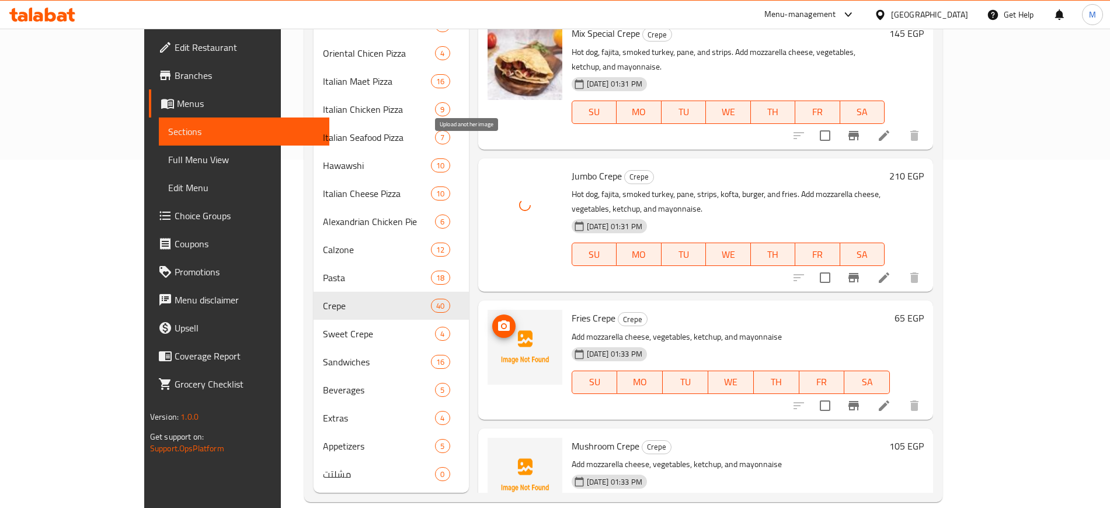
click at [497, 319] on icon "upload picture" at bounding box center [504, 326] width 14 height 14
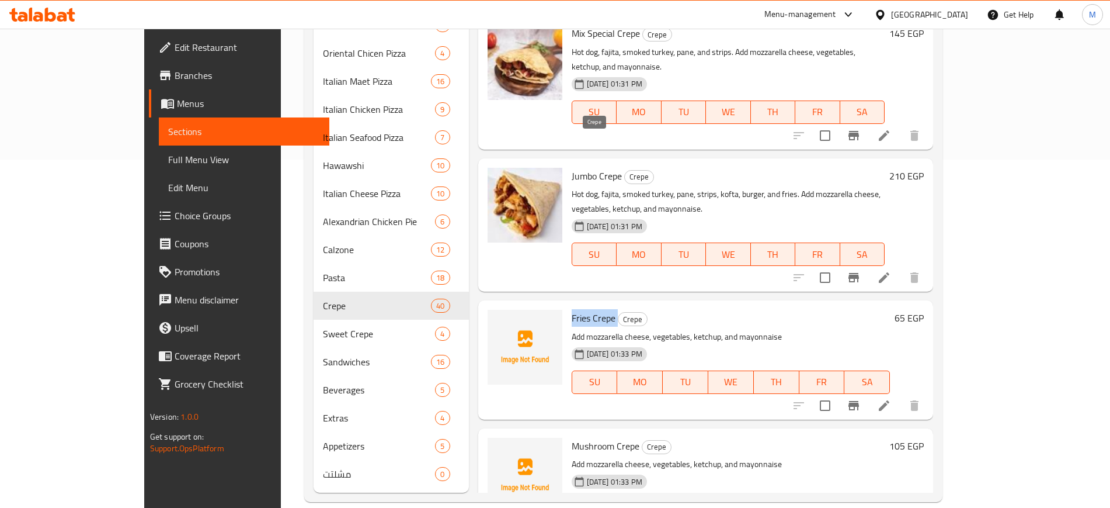
drag, startPoint x: 535, startPoint y: 142, endPoint x: 582, endPoint y: 144, distance: 47.4
click at [582, 310] on h6 "Fries Crepe Crepe" at bounding box center [731, 318] width 319 height 16
copy h6 "Fries Crepe"
click at [498, 320] on icon "upload picture" at bounding box center [504, 325] width 12 height 11
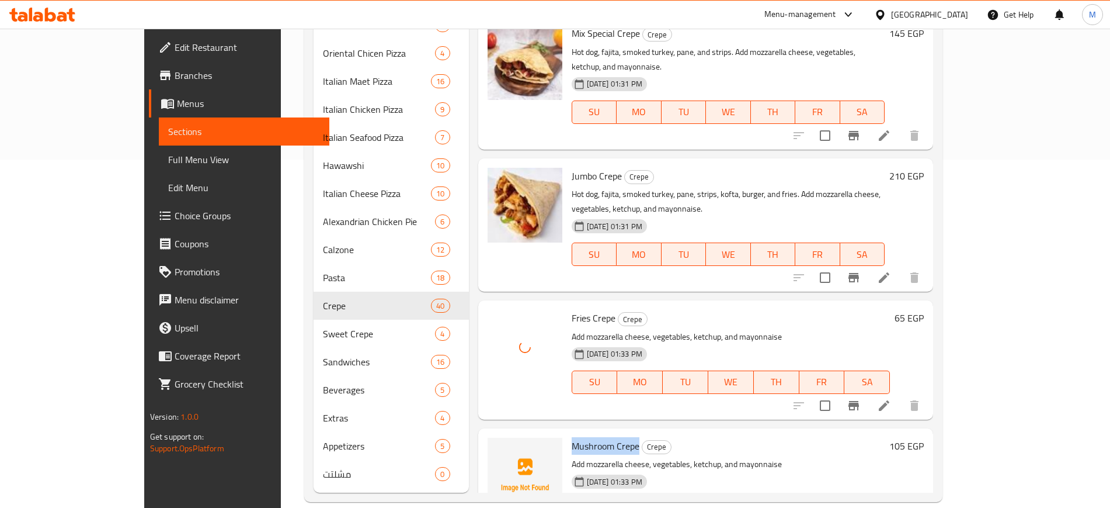
drag, startPoint x: 533, startPoint y: 269, endPoint x: 602, endPoint y: 274, distance: 69.7
click at [602, 433] on div "Mushroom Crepe Crepe Add mozzarella cheese, vegetables, ketchup, and mayonnaise…" at bounding box center [728, 487] width 323 height 109
copy span "Mushroom Crepe"
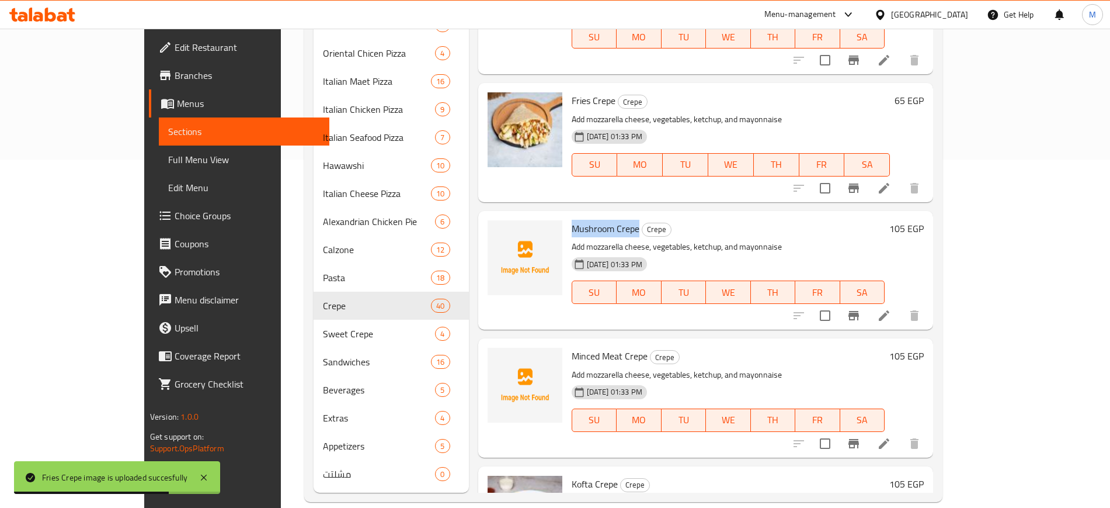
scroll to position [1956, 0]
click at [492, 350] on button "upload picture" at bounding box center [503, 361] width 23 height 23
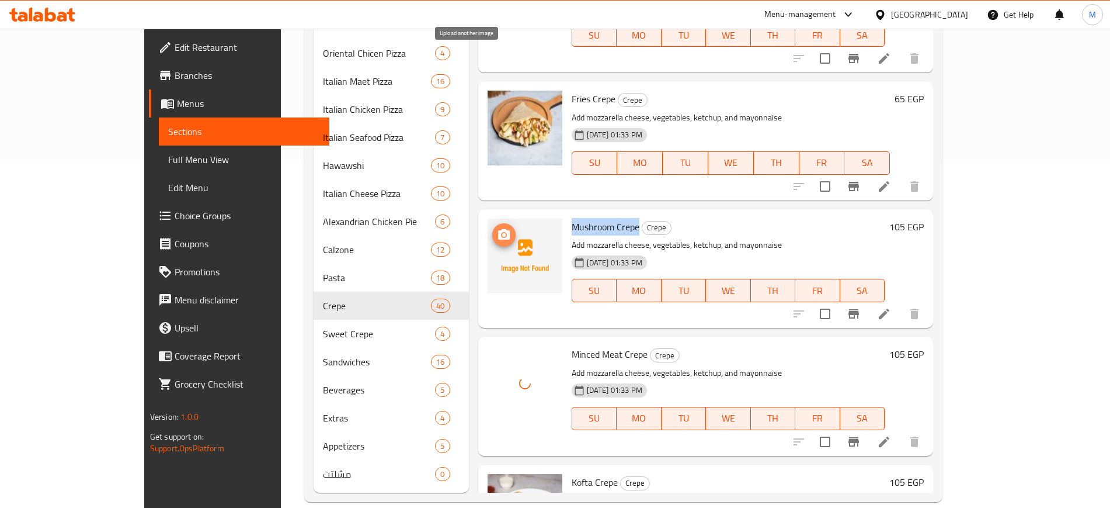
click at [497, 228] on icon "upload picture" at bounding box center [504, 235] width 14 height 14
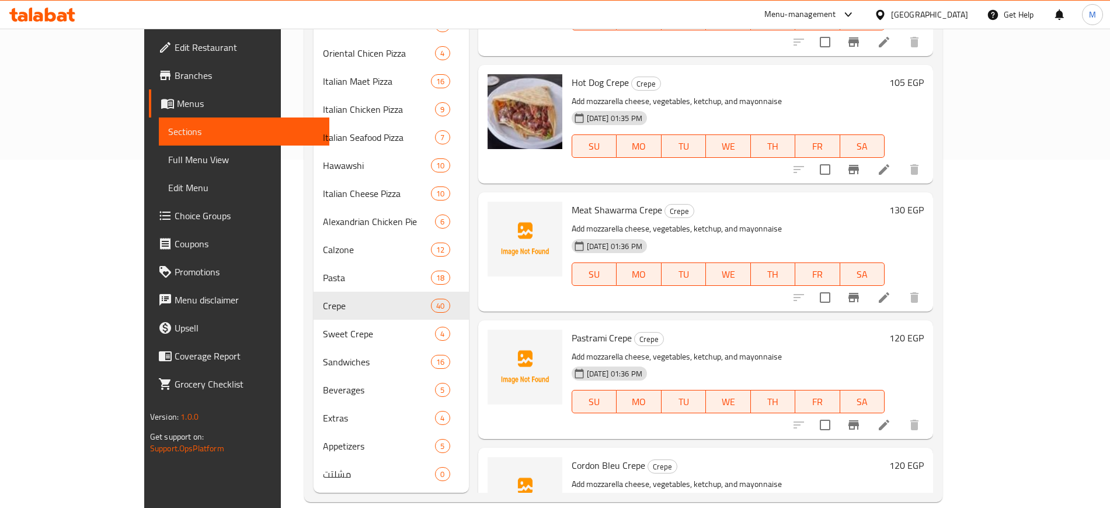
scroll to position [2613, 0]
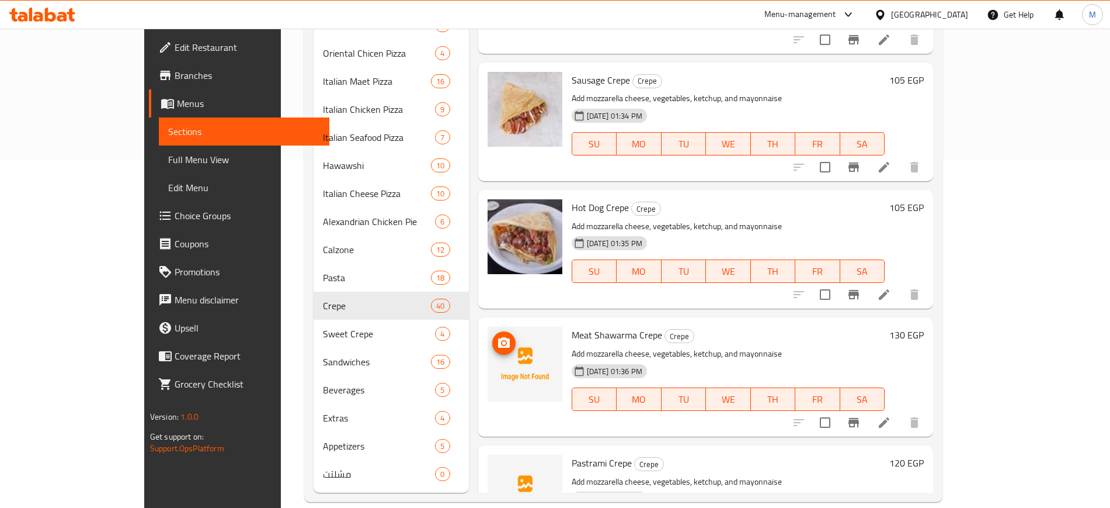
click at [497, 336] on icon "upload picture" at bounding box center [504, 343] width 14 height 14
click at [498, 465] on icon "upload picture" at bounding box center [504, 470] width 12 height 11
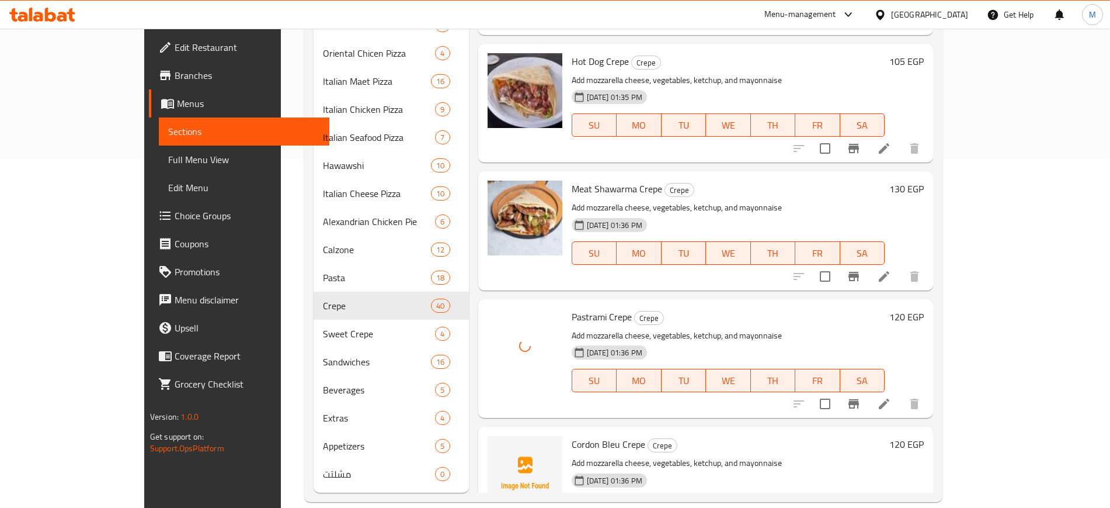
scroll to position [2832, 0]
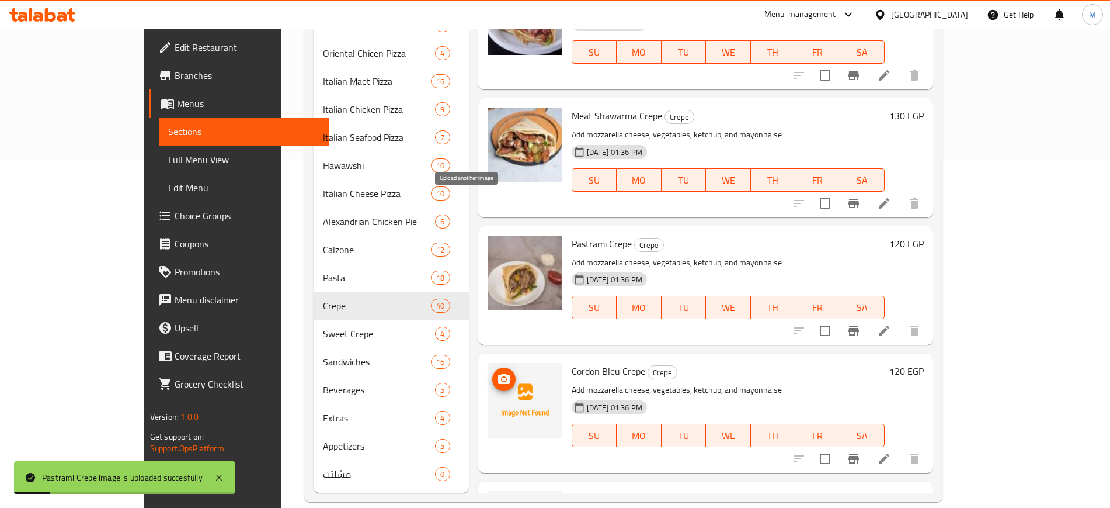
click at [497, 372] on icon "upload picture" at bounding box center [504, 379] width 14 height 14
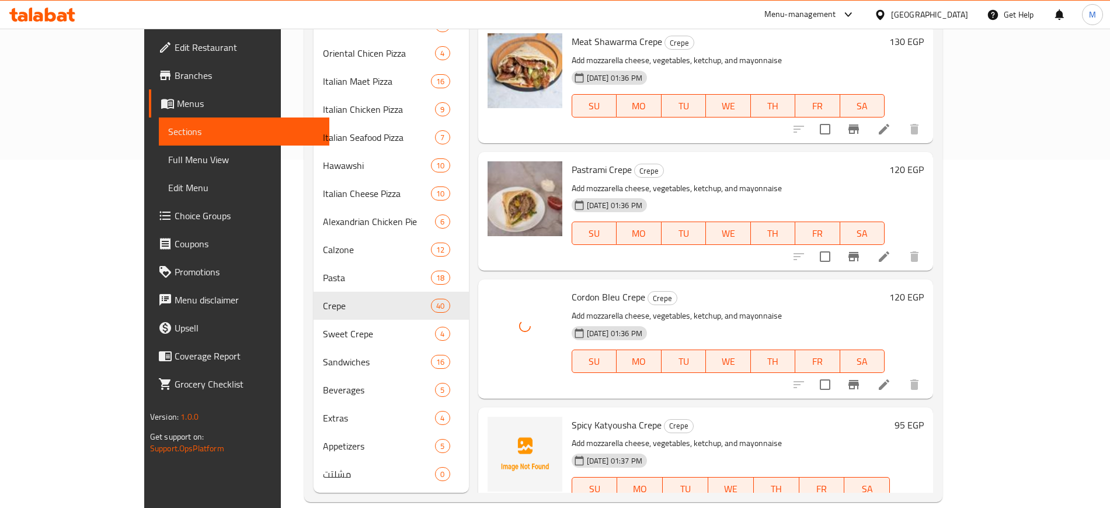
scroll to position [2978, 0]
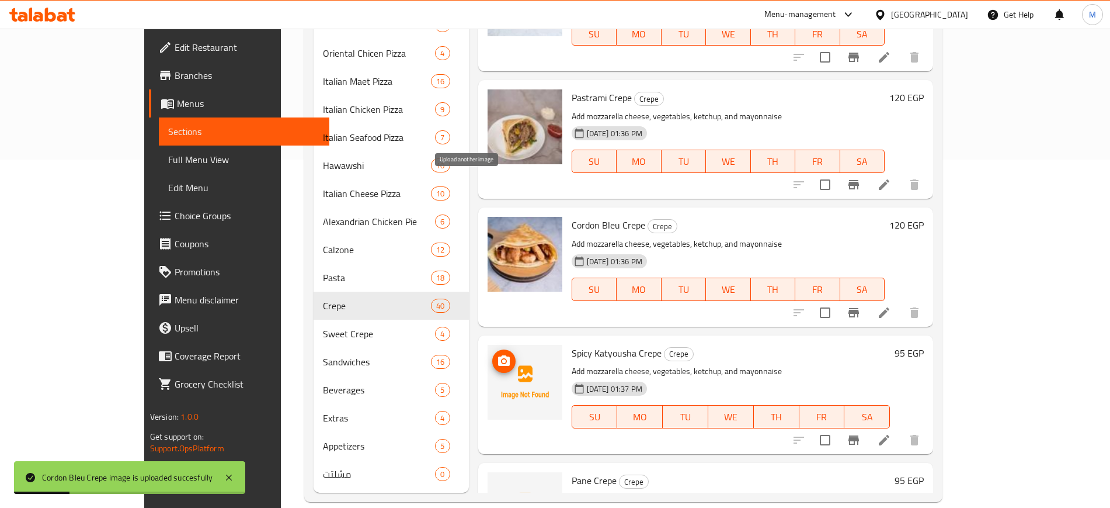
click at [497, 354] on icon "upload picture" at bounding box center [504, 361] width 14 height 14
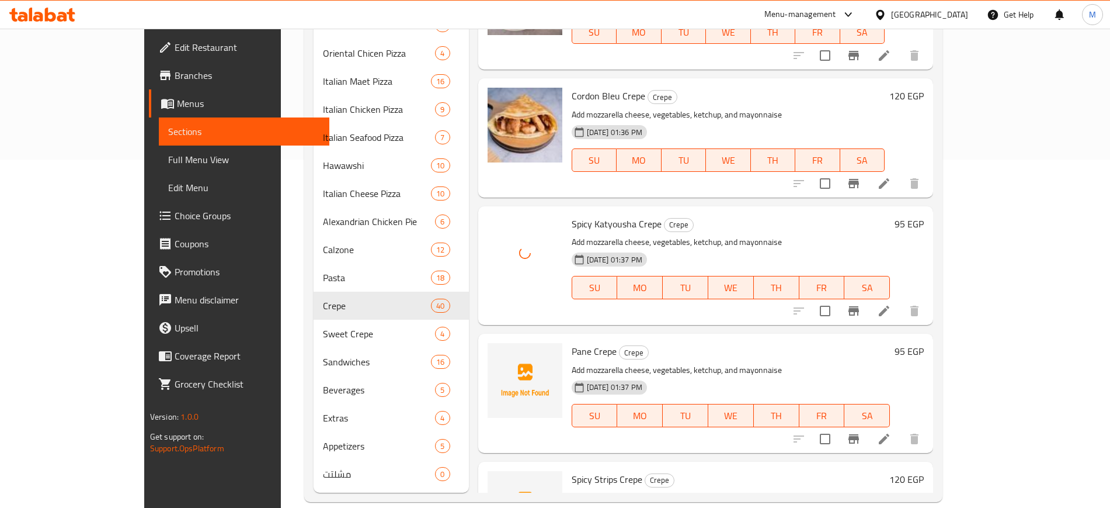
scroll to position [3124, 0]
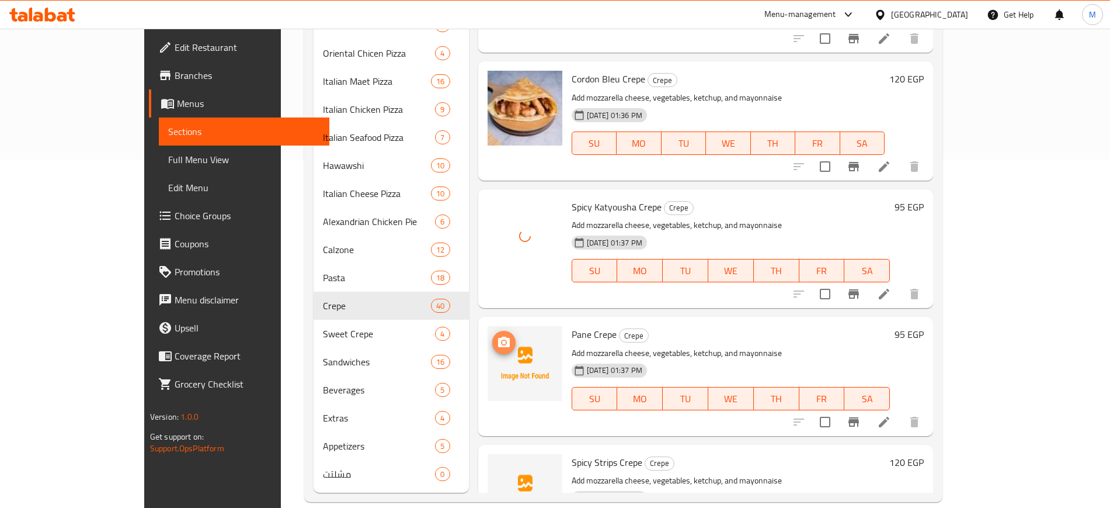
click at [497, 335] on icon "upload picture" at bounding box center [504, 342] width 14 height 14
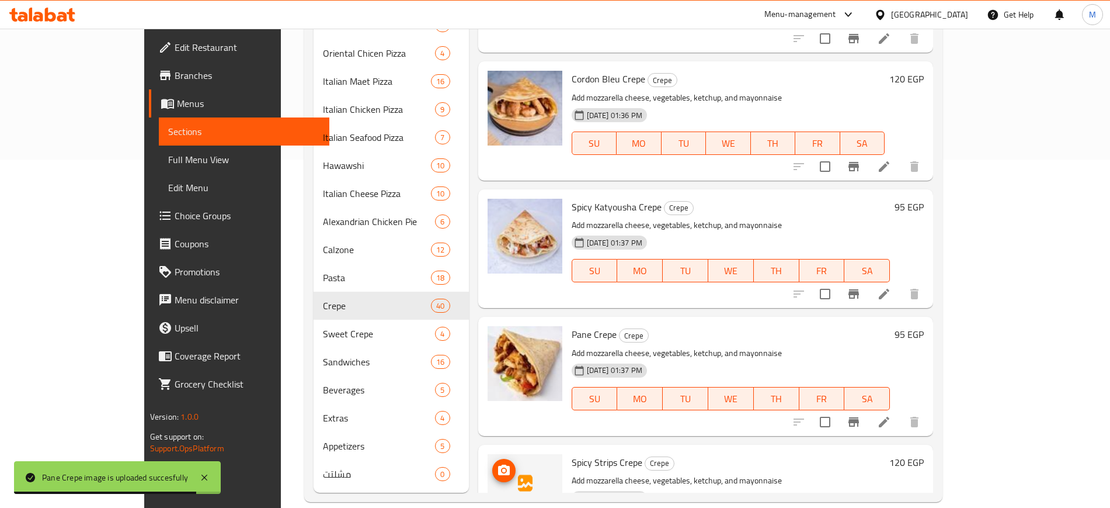
click at [497, 463] on icon "upload picture" at bounding box center [504, 470] width 14 height 14
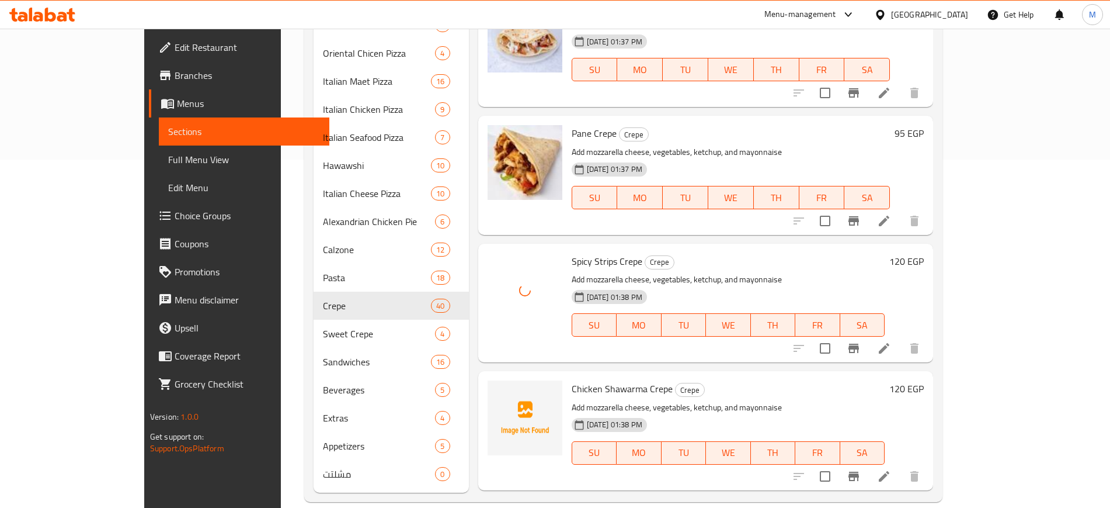
scroll to position [3343, 0]
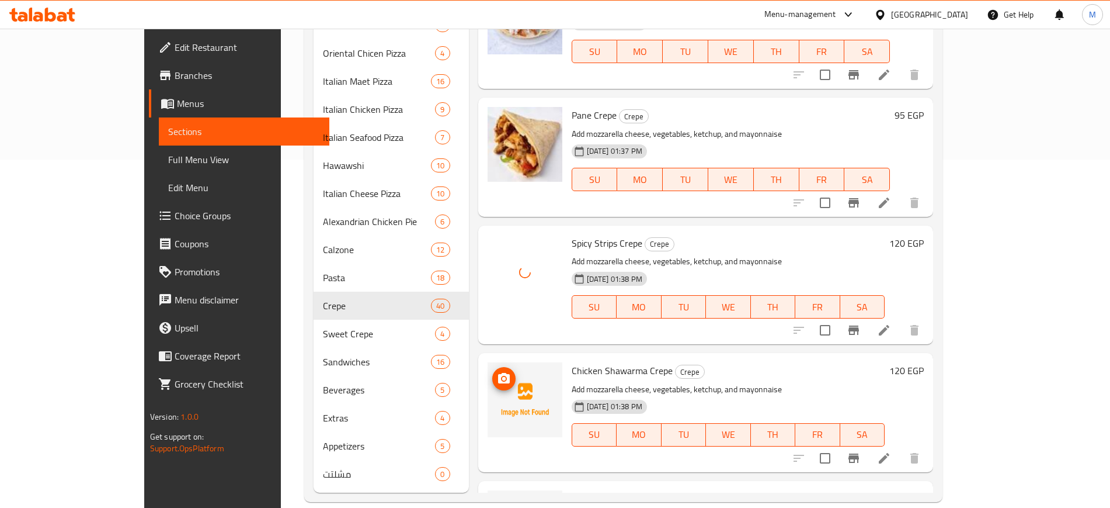
click at [502, 377] on circle "upload picture" at bounding box center [504, 379] width 4 height 4
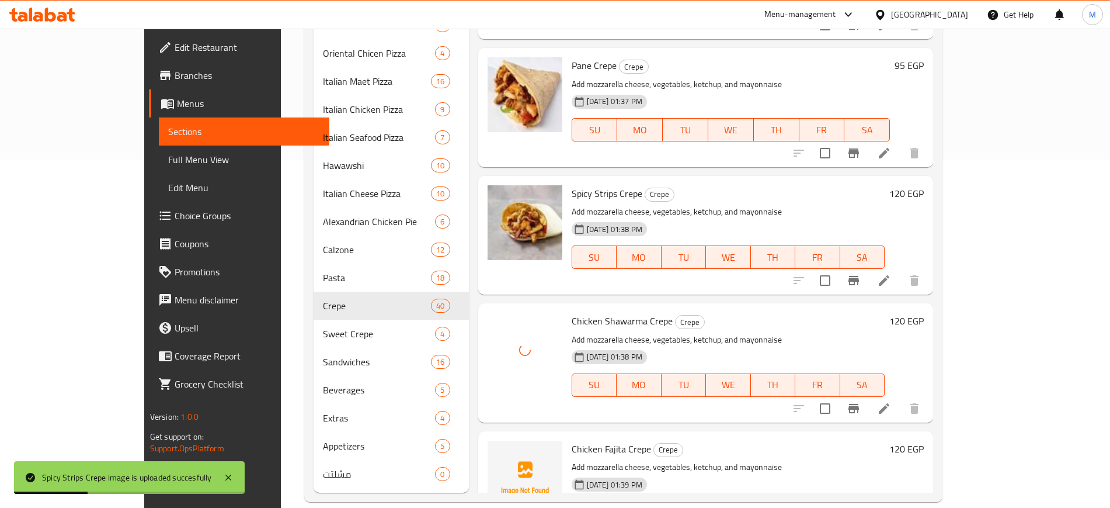
scroll to position [3416, 0]
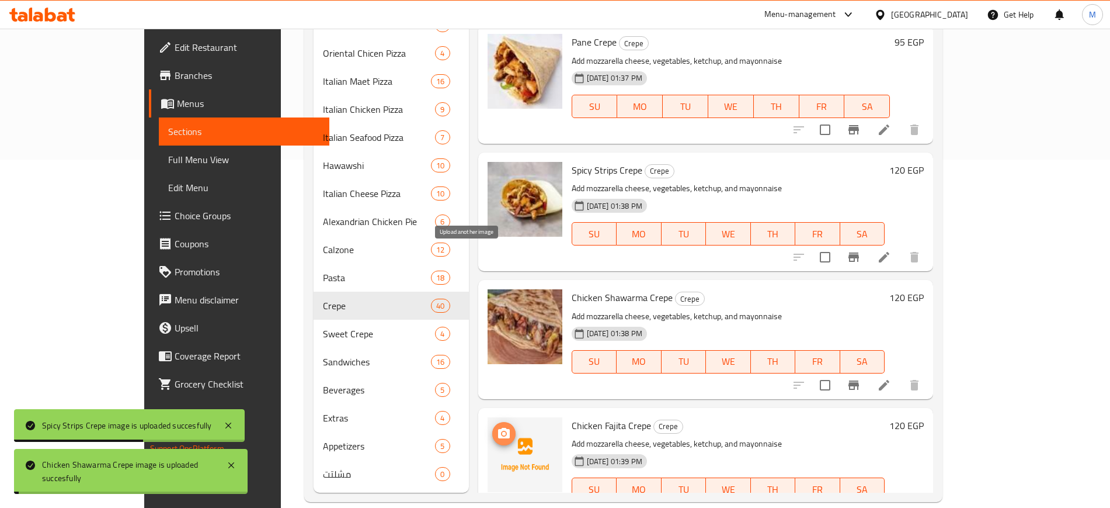
click at [497, 426] on icon "upload picture" at bounding box center [504, 433] width 14 height 14
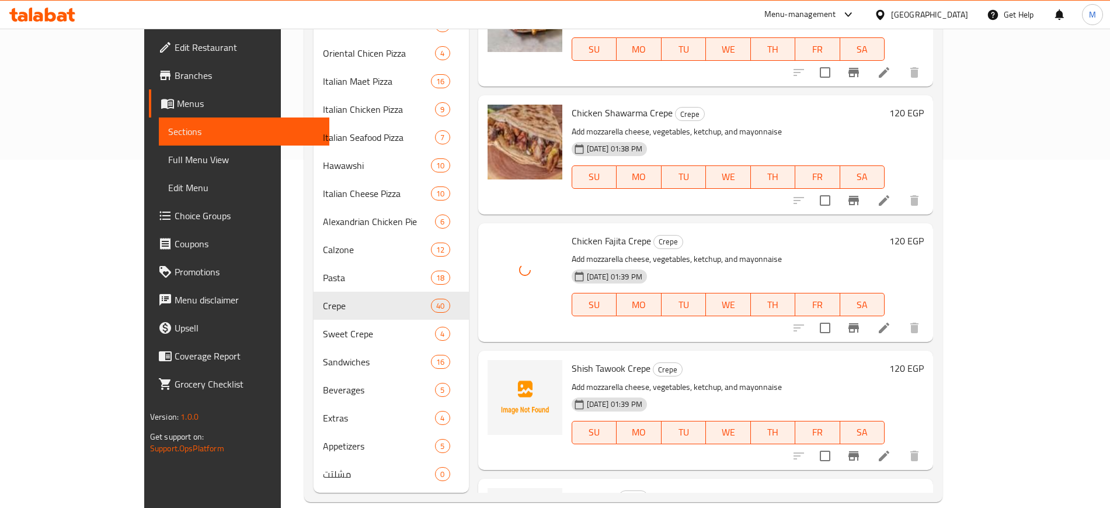
scroll to position [3635, 0]
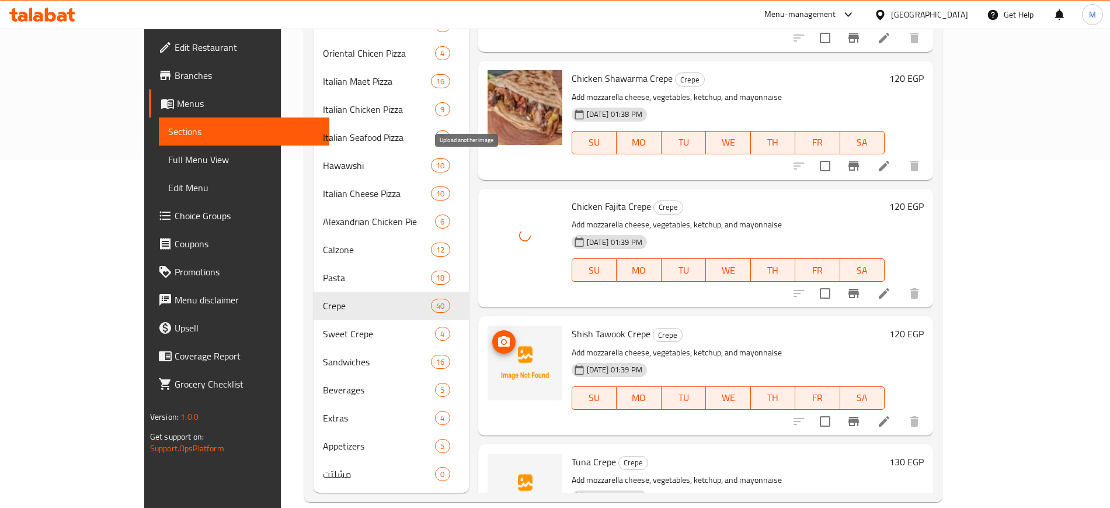
click at [502, 340] on circle "upload picture" at bounding box center [504, 342] width 4 height 4
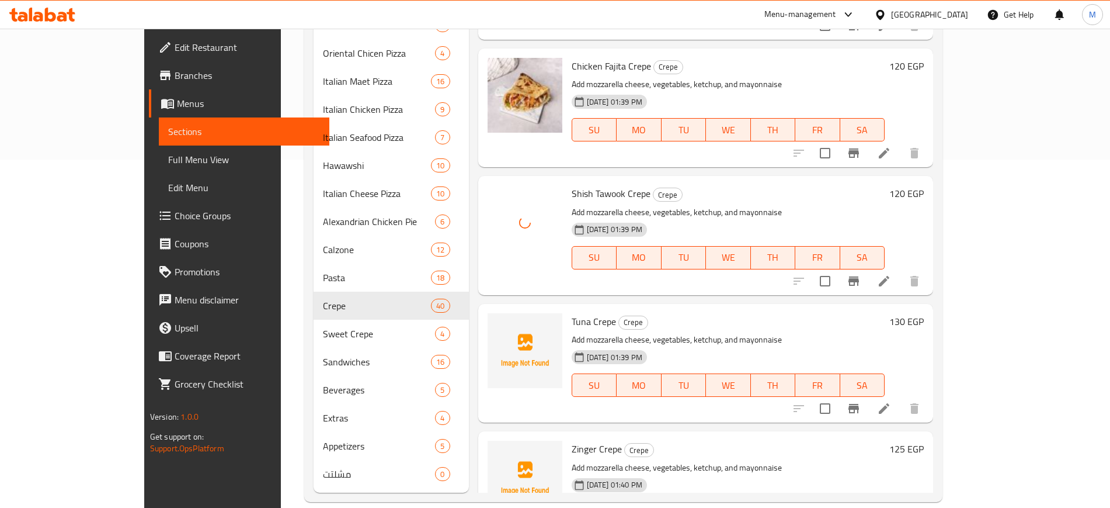
scroll to position [3781, 0]
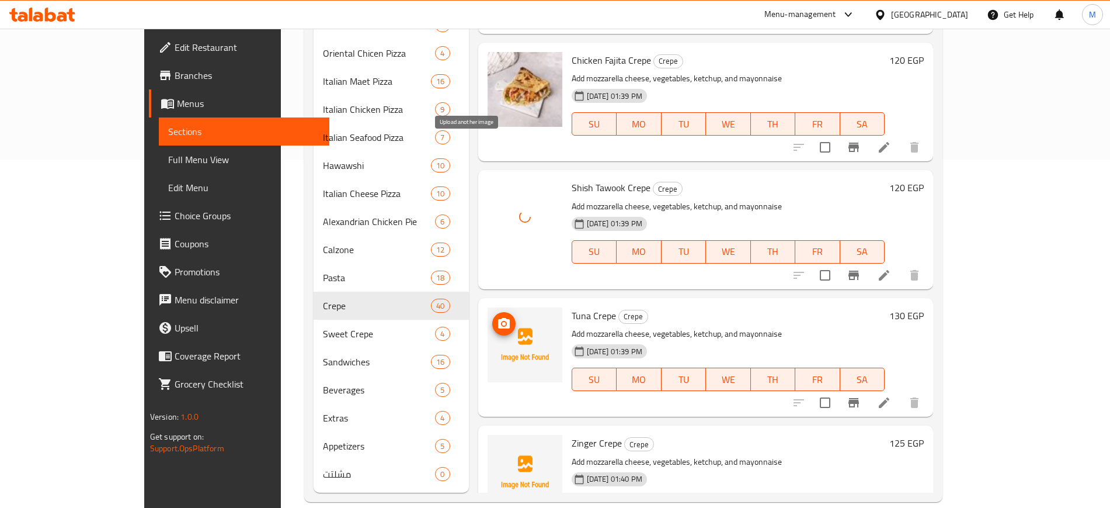
click at [497, 317] on icon "upload picture" at bounding box center [504, 324] width 14 height 14
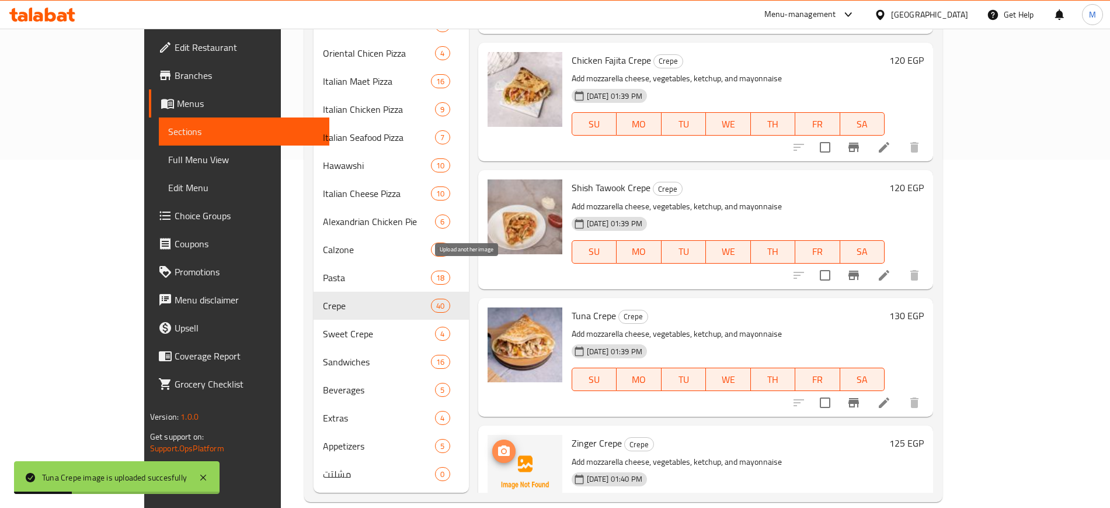
click at [497, 444] on icon "upload picture" at bounding box center [504, 451] width 14 height 14
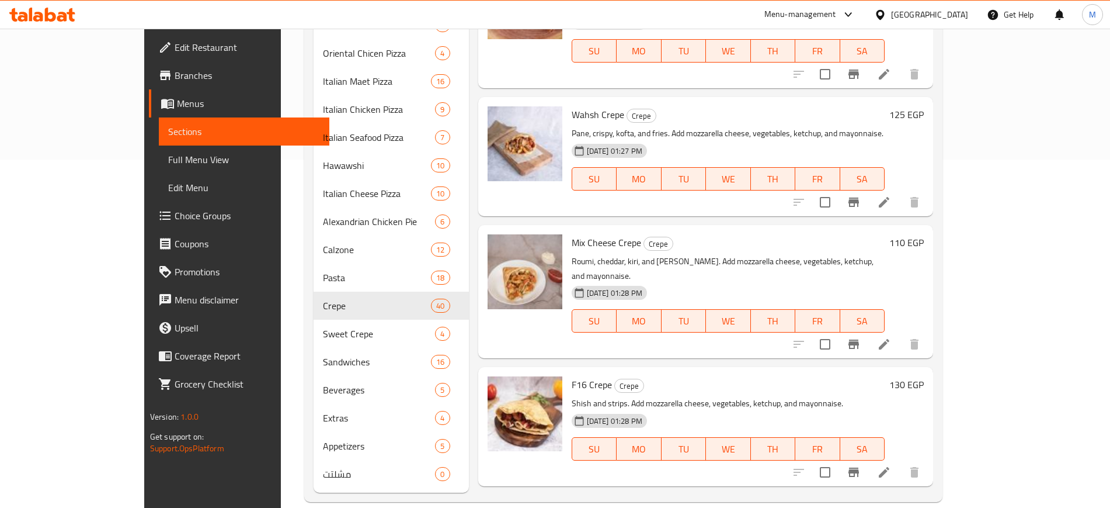
scroll to position [642, 0]
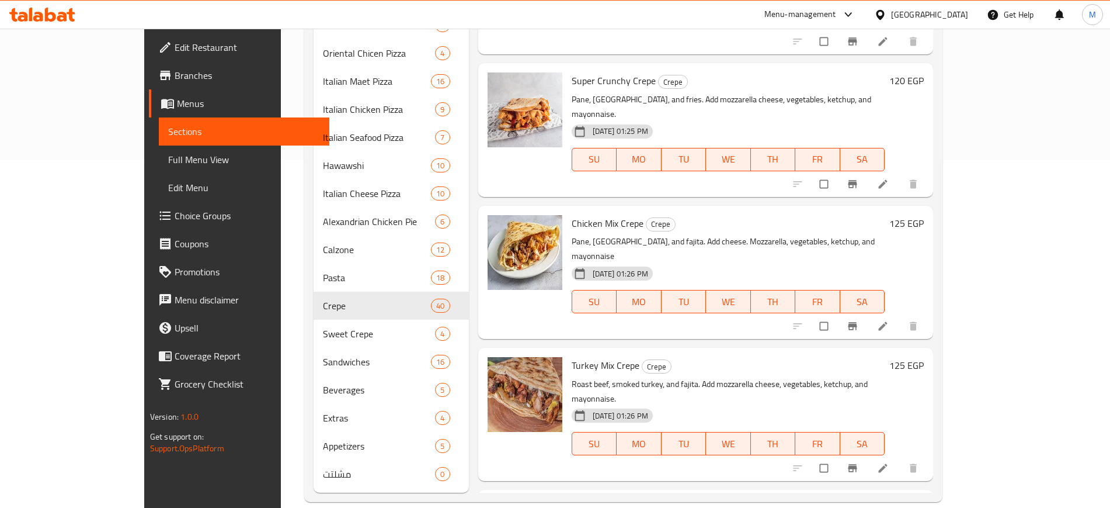
scroll to position [423, 0]
